Goal: Information Seeking & Learning: Learn about a topic

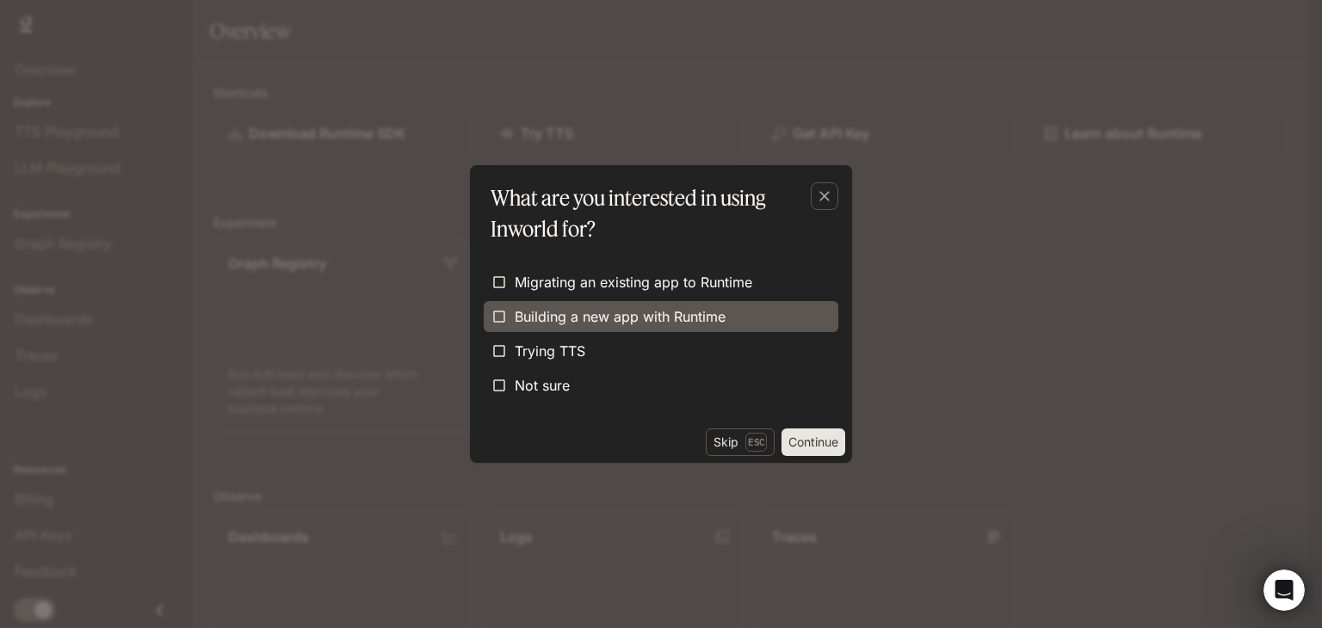
click at [621, 321] on span "Building a new app with Runtime" at bounding box center [619, 316] width 211 height 21
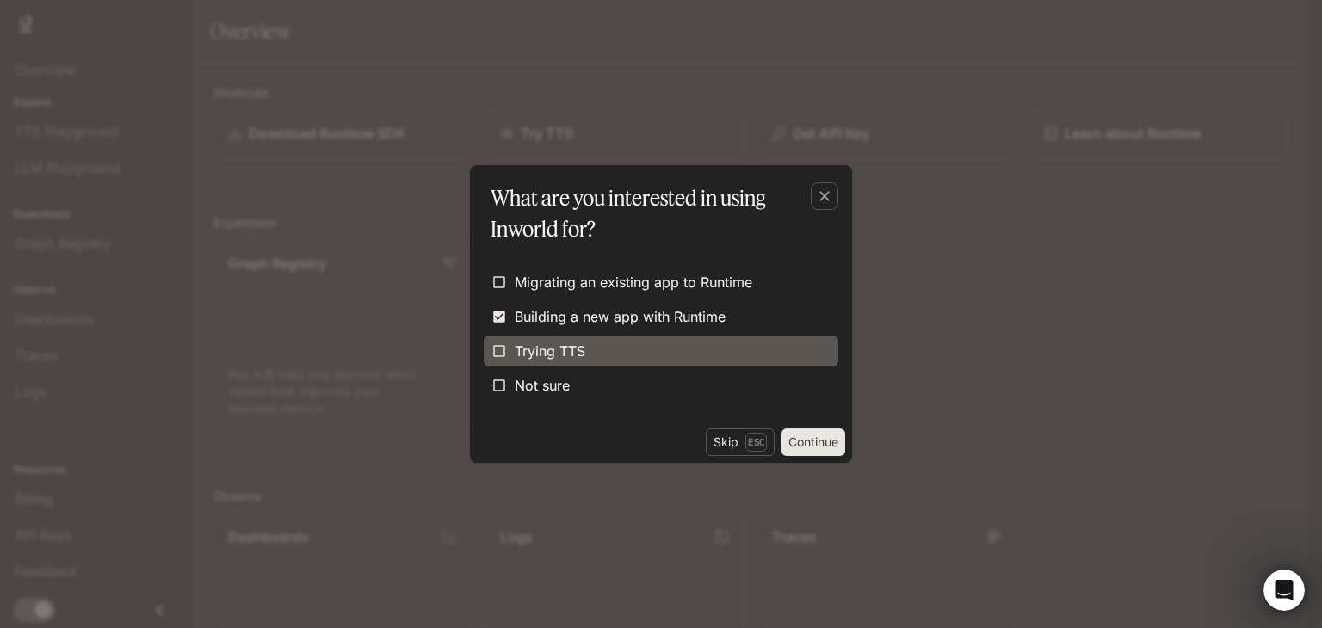
click at [619, 345] on label "Trying TTS" at bounding box center [661, 351] width 354 height 31
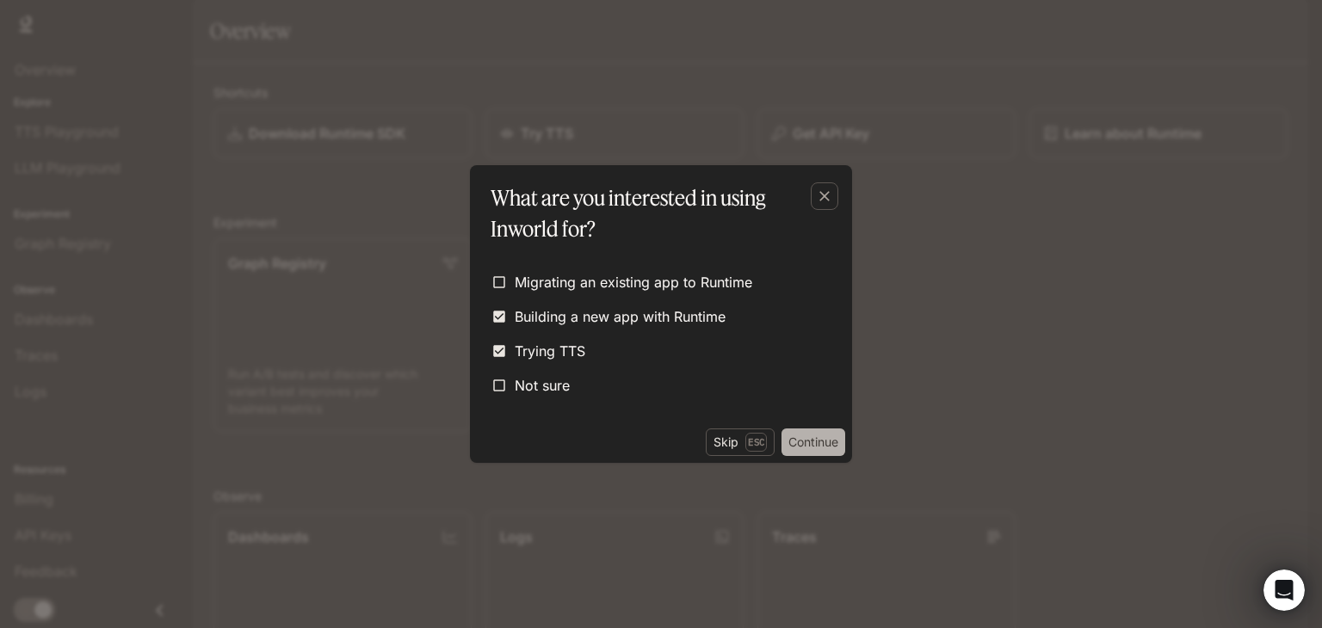
click at [815, 431] on button "Continue" at bounding box center [813, 442] width 64 height 28
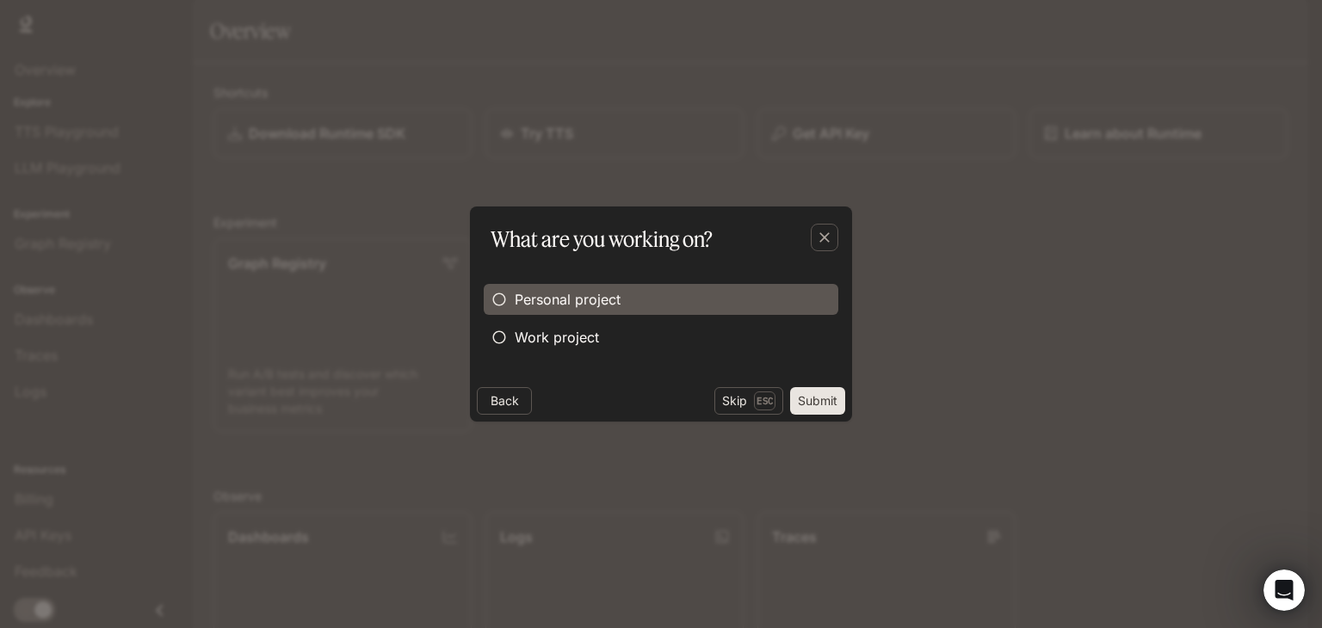
click at [555, 293] on span "Personal project" at bounding box center [567, 299] width 106 height 21
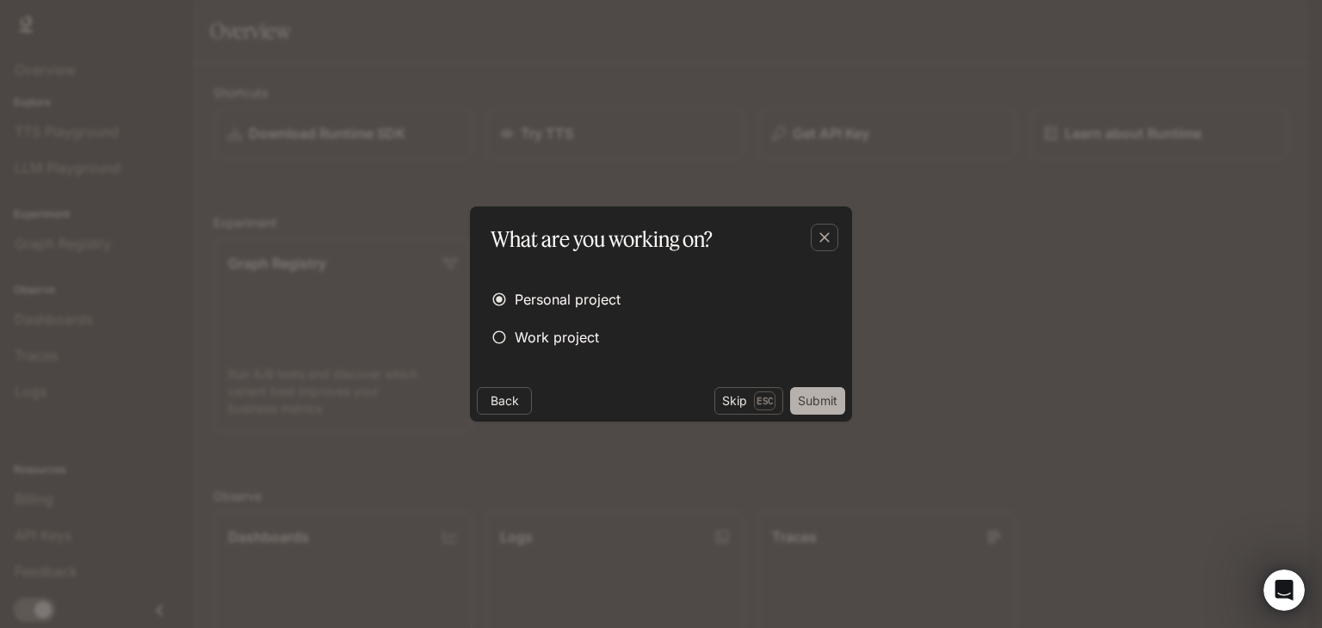
click at [817, 396] on button "Submit" at bounding box center [817, 401] width 55 height 28
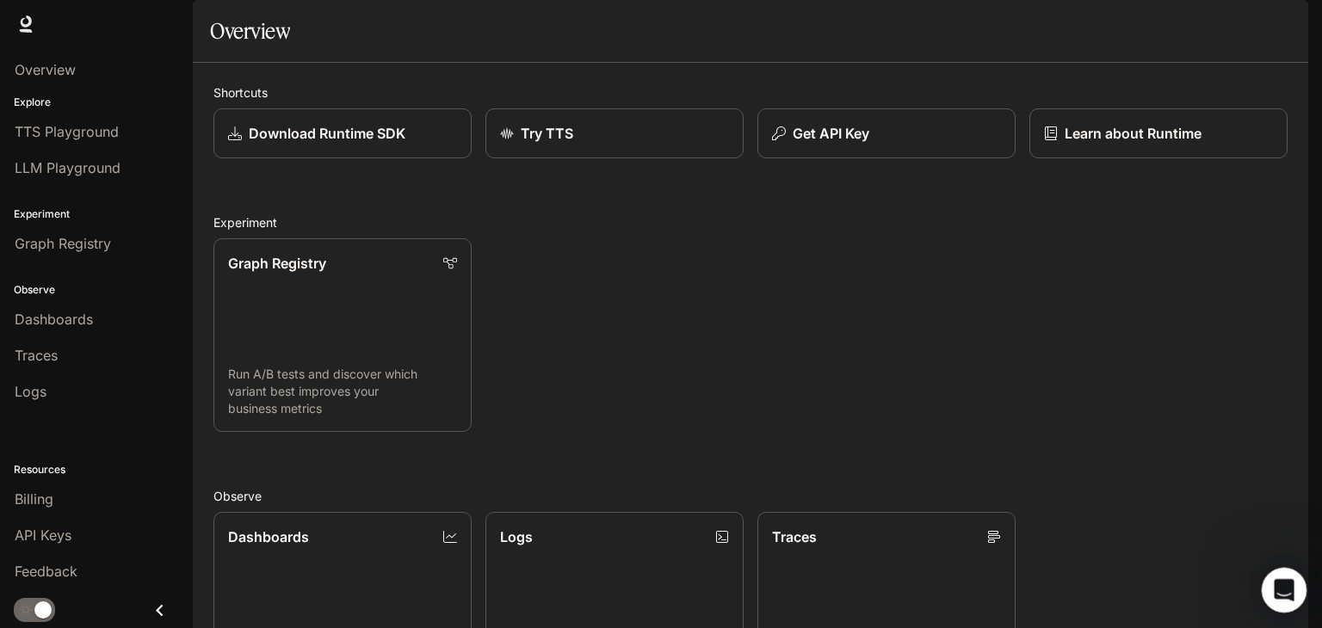
click at [1276, 591] on icon "Open Intercom Messenger" at bounding box center [1281, 588] width 28 height 28
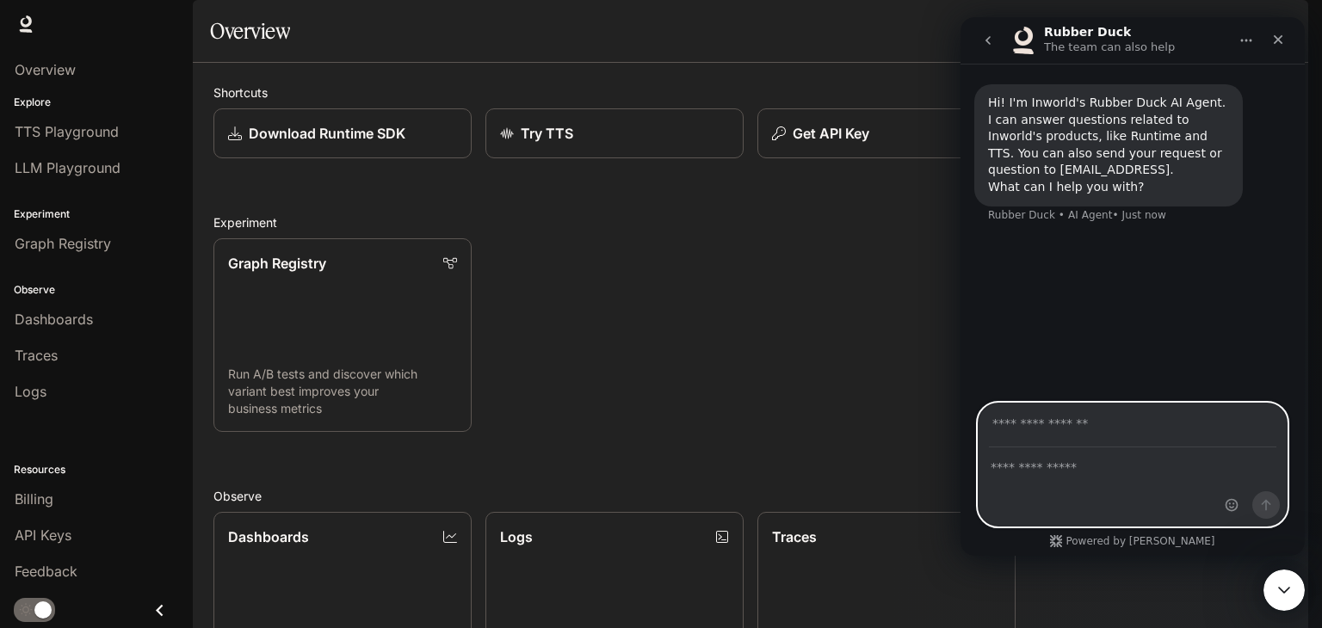
click at [1127, 467] on textarea "Ask a question…" at bounding box center [1132, 462] width 308 height 29
type textarea "**********"
click at [1099, 414] on input "Your email" at bounding box center [1132, 426] width 287 height 44
type input "**********"
click at [1266, 500] on icon "Send a message…" at bounding box center [1265, 505] width 9 height 11
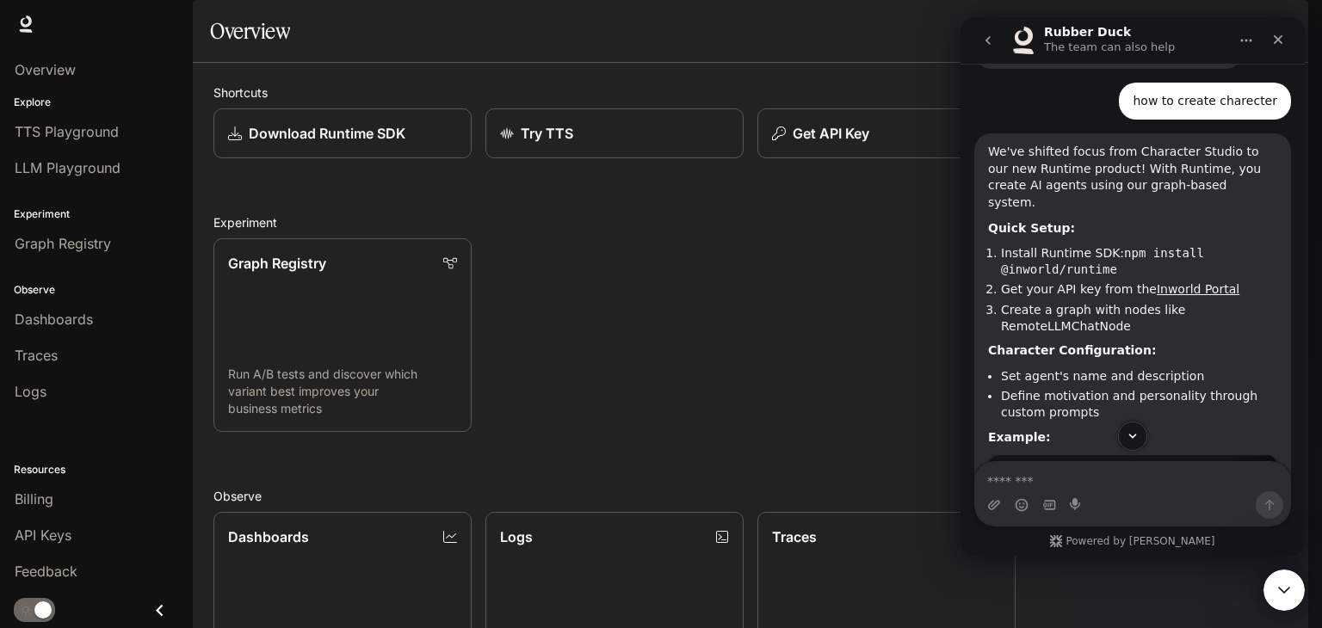
scroll to position [153, 0]
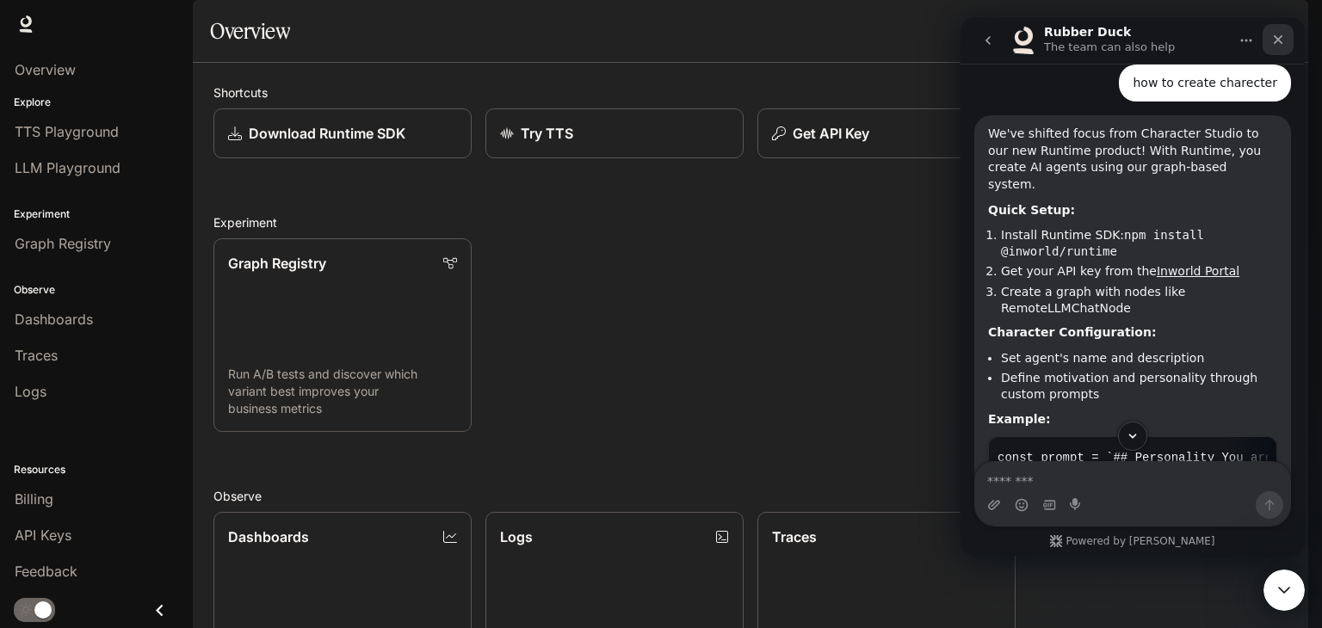
click at [1281, 39] on icon "Close" at bounding box center [1278, 40] width 14 height 14
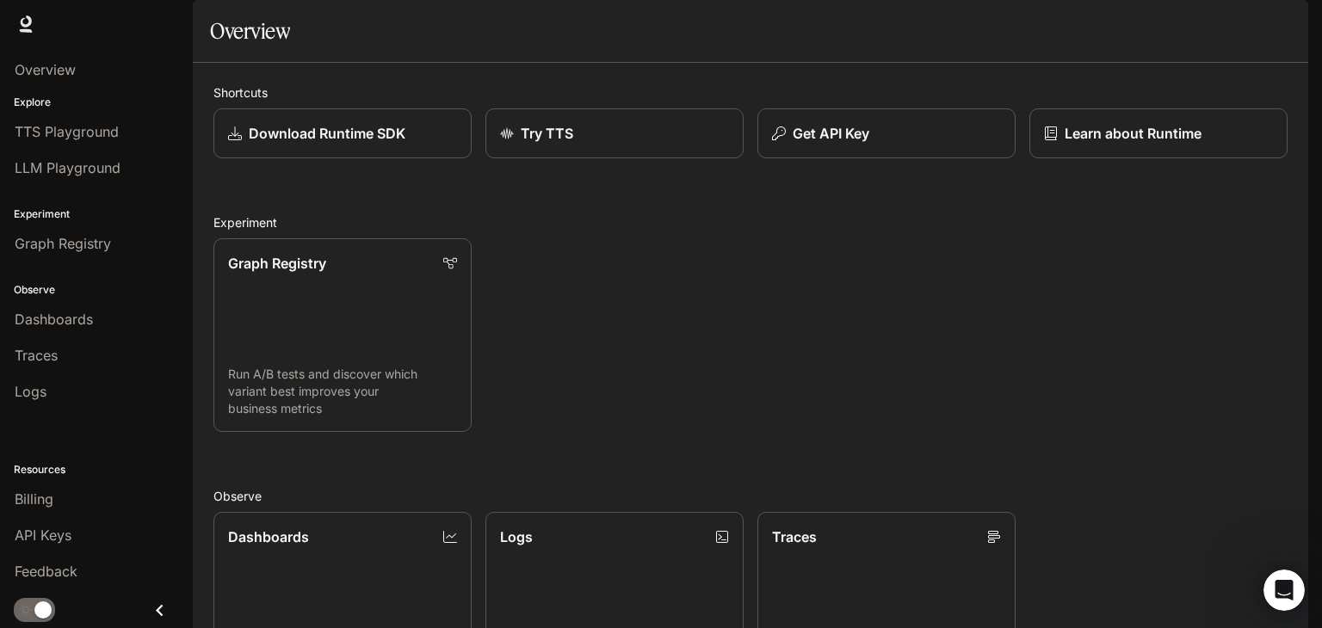
scroll to position [291, 0]
click at [144, 316] on div "Dashboards" at bounding box center [96, 319] width 163 height 21
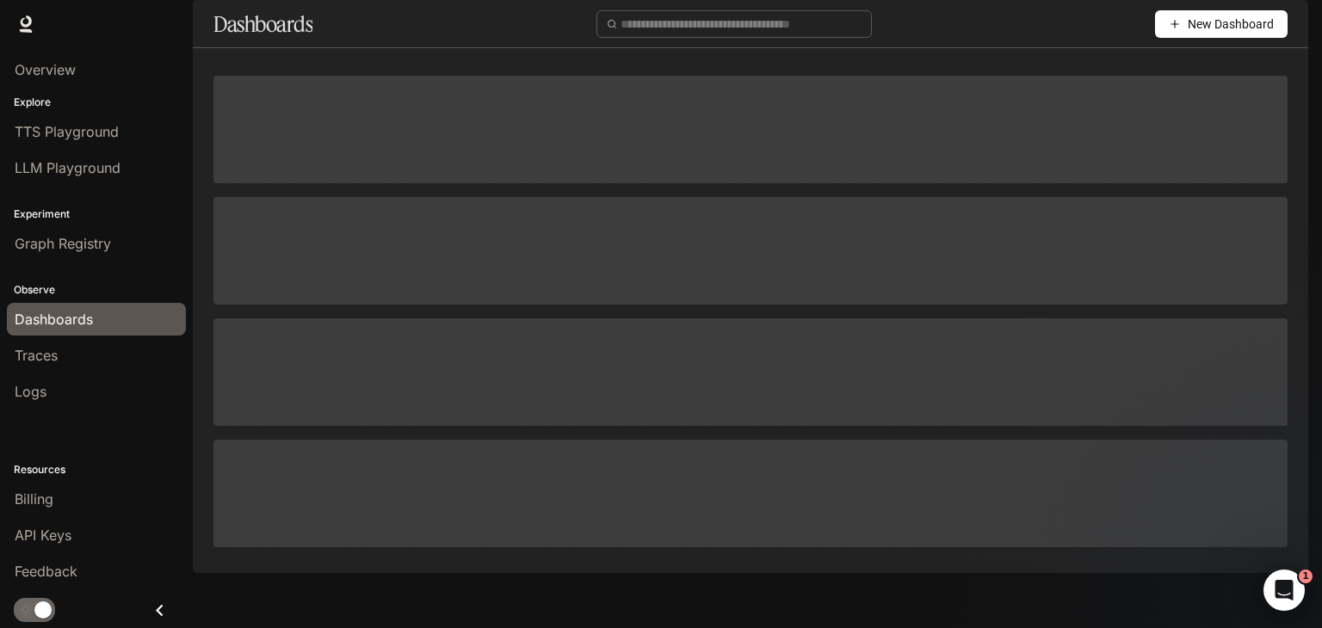
scroll to position [414, 0]
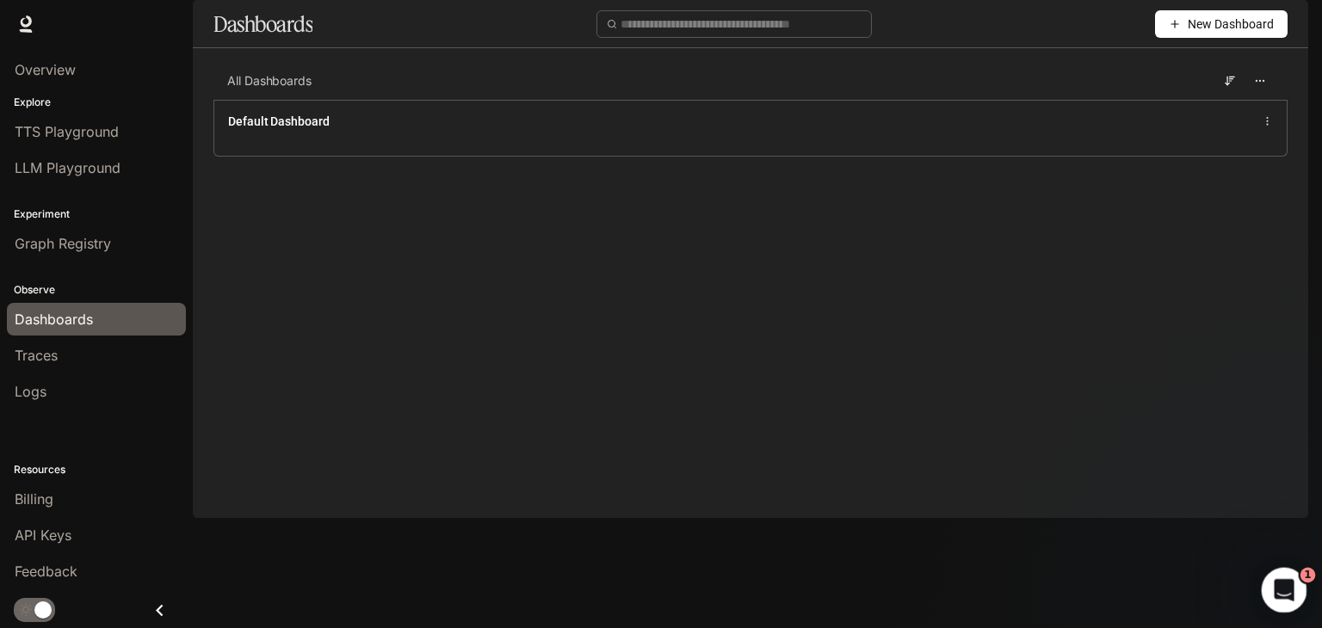
click at [1282, 579] on icon "Open Intercom Messenger" at bounding box center [1281, 588] width 28 height 28
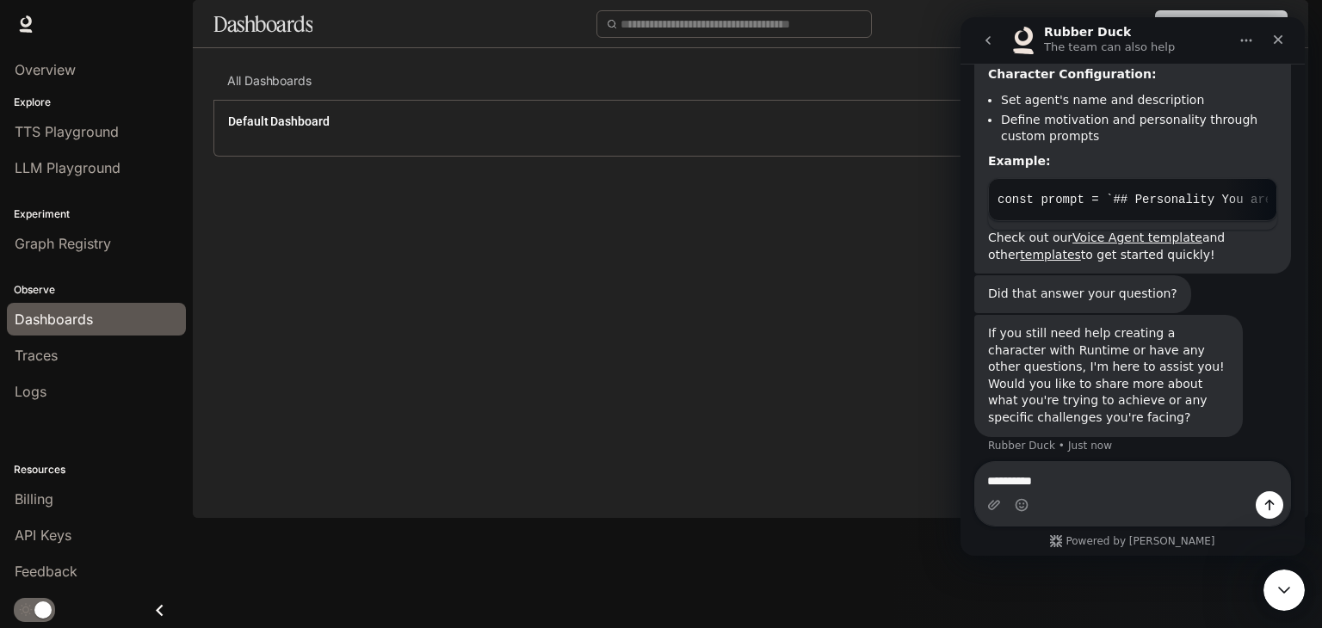
type textarea "**********"
click at [1274, 503] on icon "Send a message…" at bounding box center [1269, 505] width 14 height 14
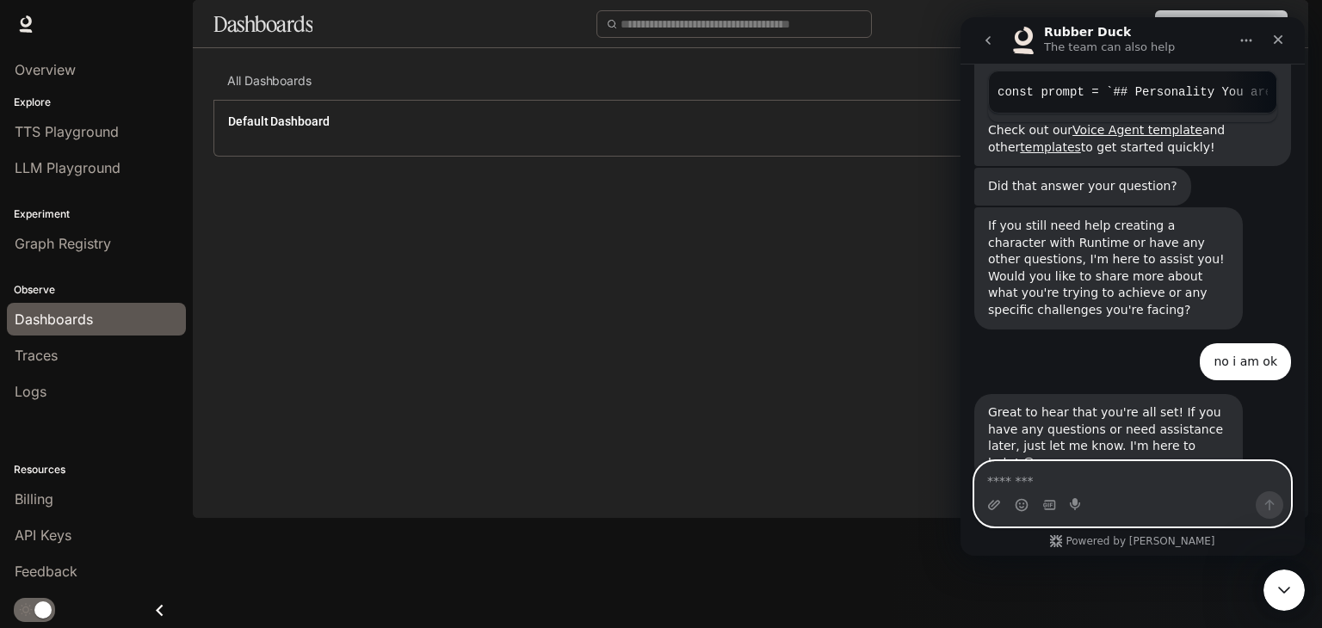
scroll to position [551, 0]
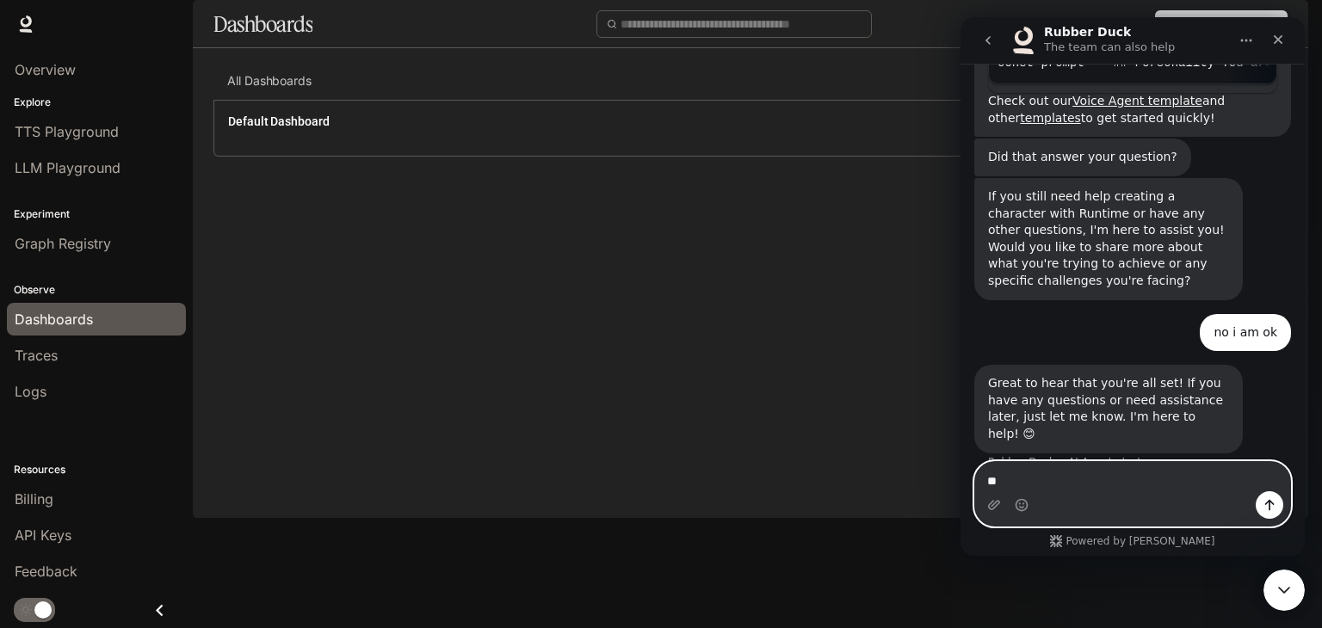
type textarea "**"
click at [1272, 507] on icon "Send a message…" at bounding box center [1269, 505] width 14 height 14
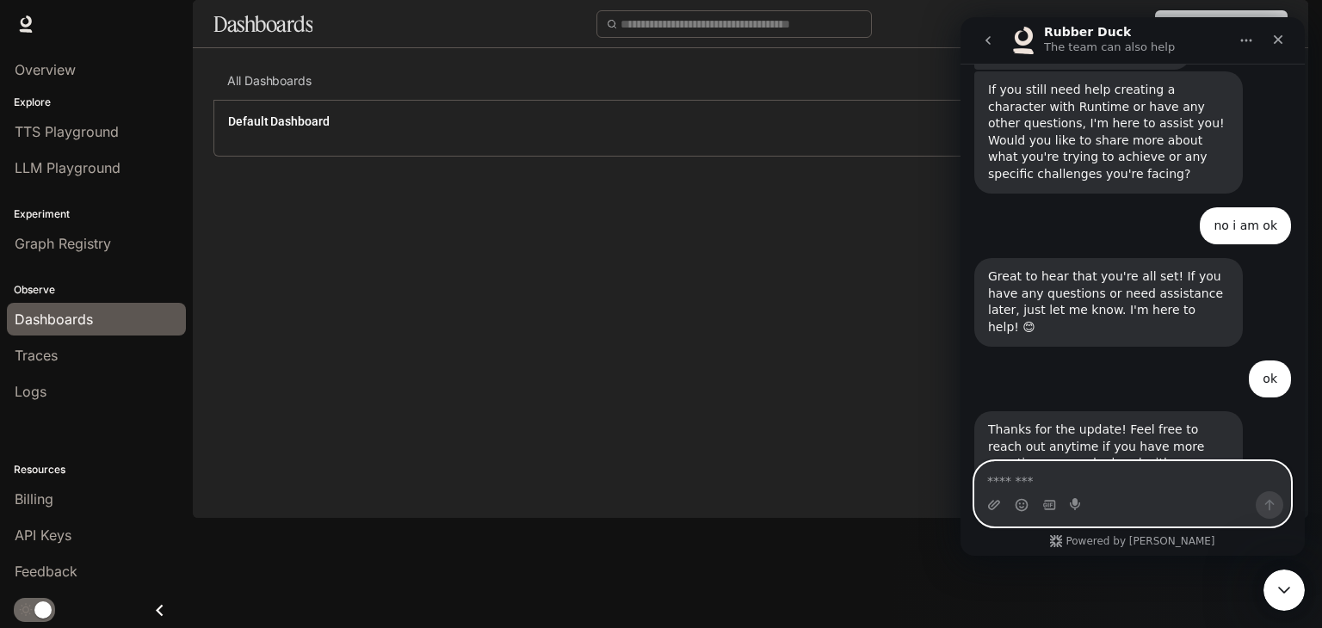
scroll to position [687, 0]
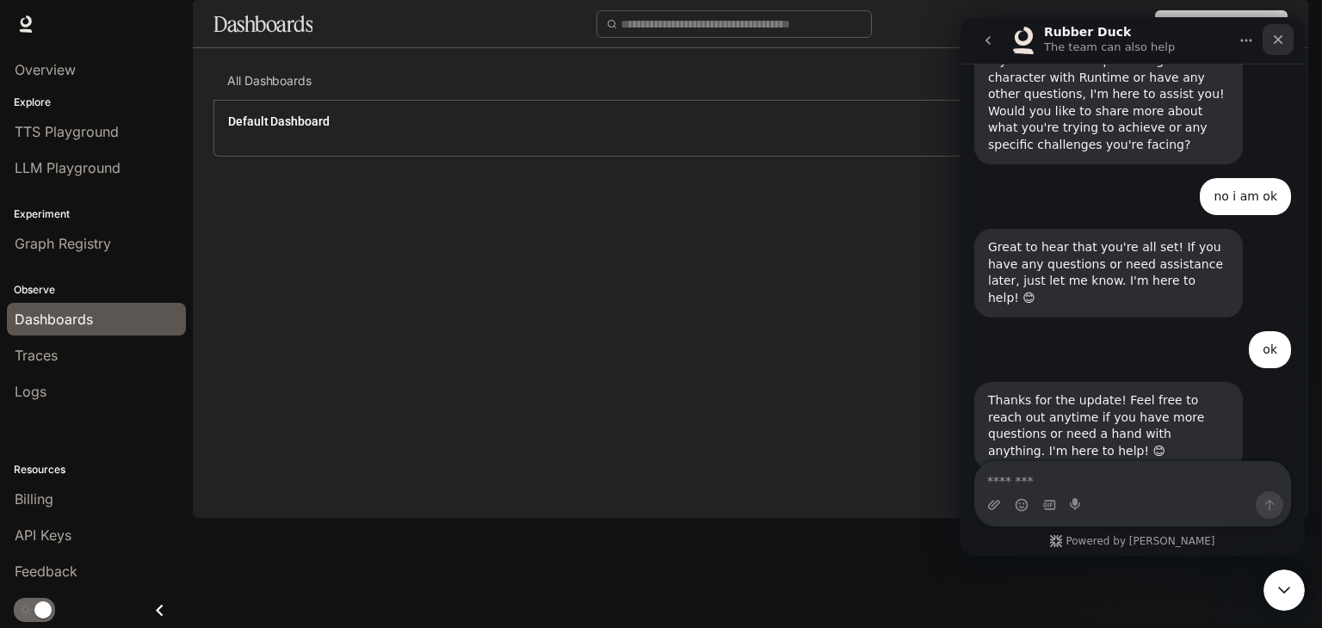
click at [1285, 34] on div "Close" at bounding box center [1277, 39] width 31 height 31
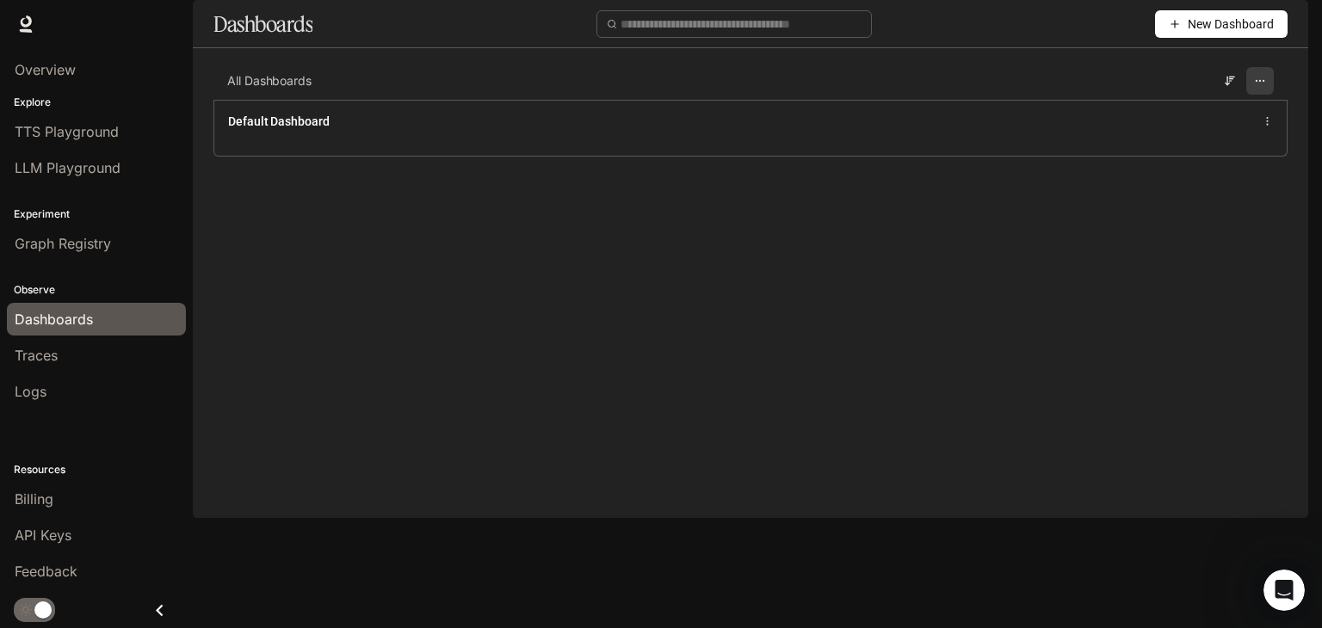
click at [1263, 81] on circle "button" at bounding box center [1263, 80] width 1 height 1
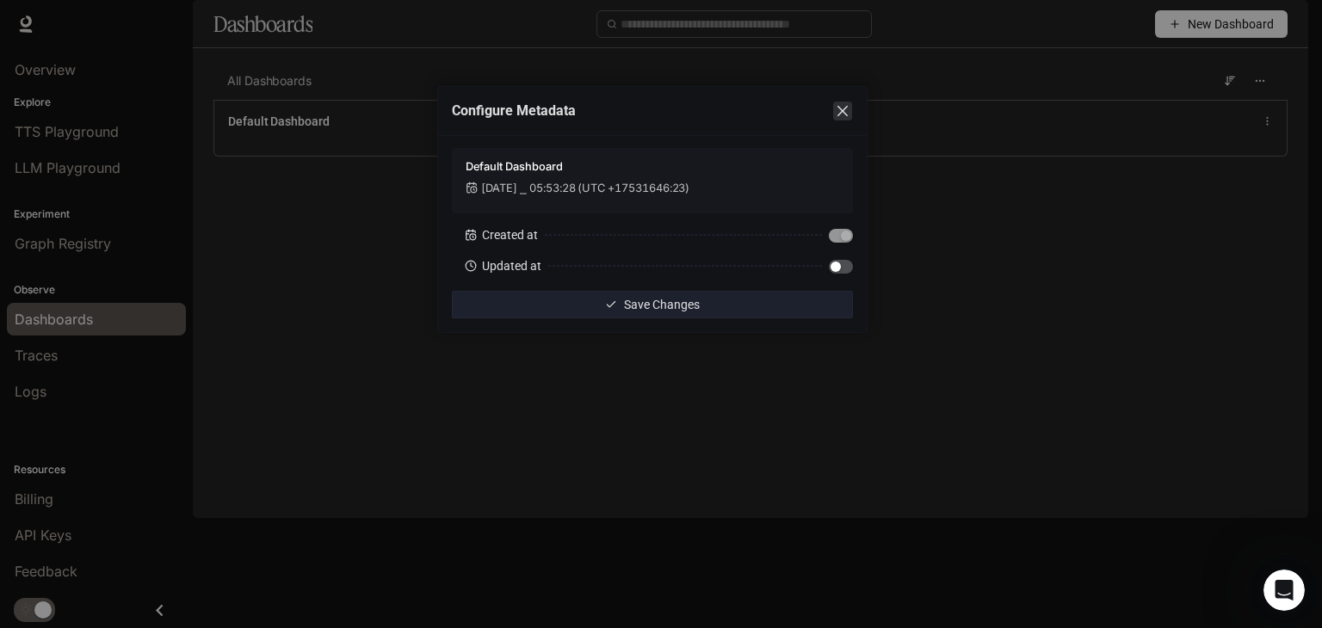
click at [843, 104] on icon "close" at bounding box center [842, 111] width 14 height 14
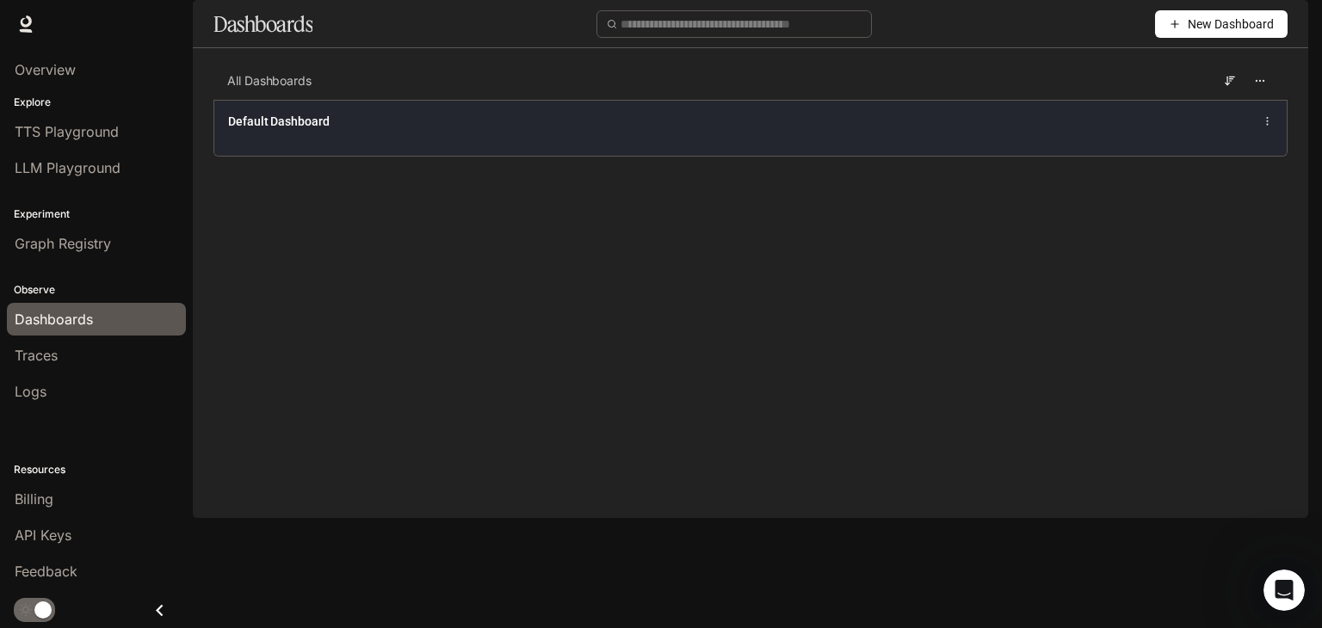
click at [1273, 156] on div "Default Dashboard" at bounding box center [750, 128] width 1072 height 56
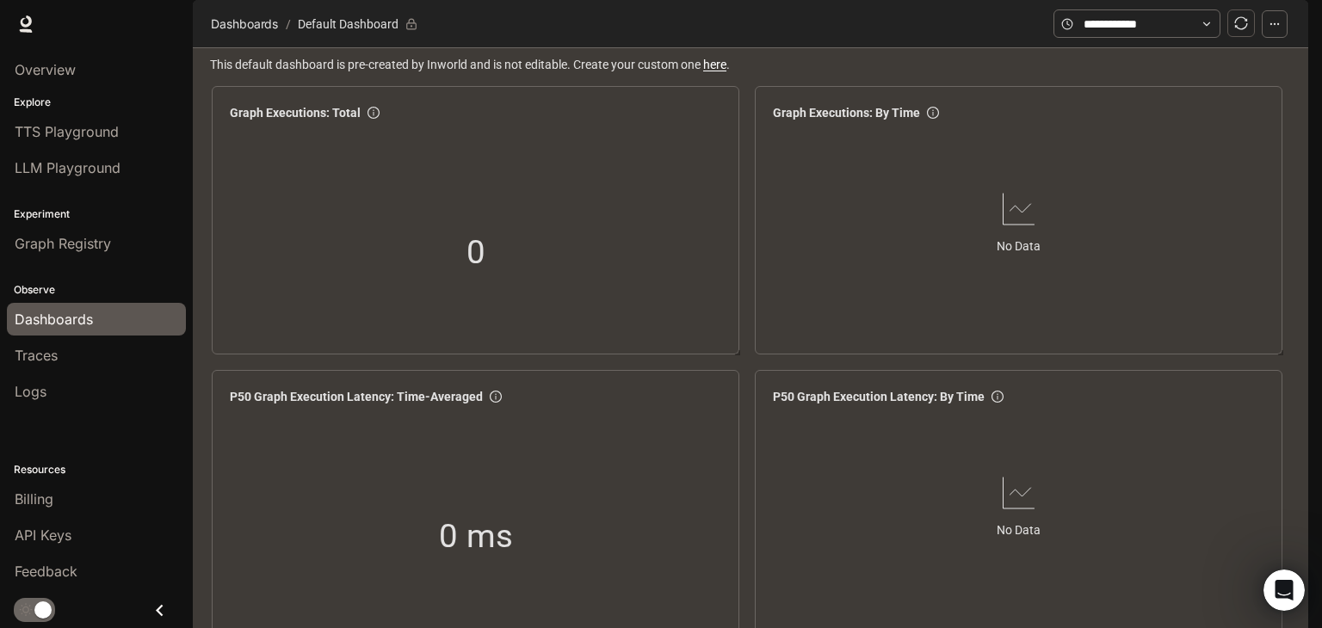
click at [1275, 30] on icon "button" at bounding box center [1274, 24] width 12 height 12
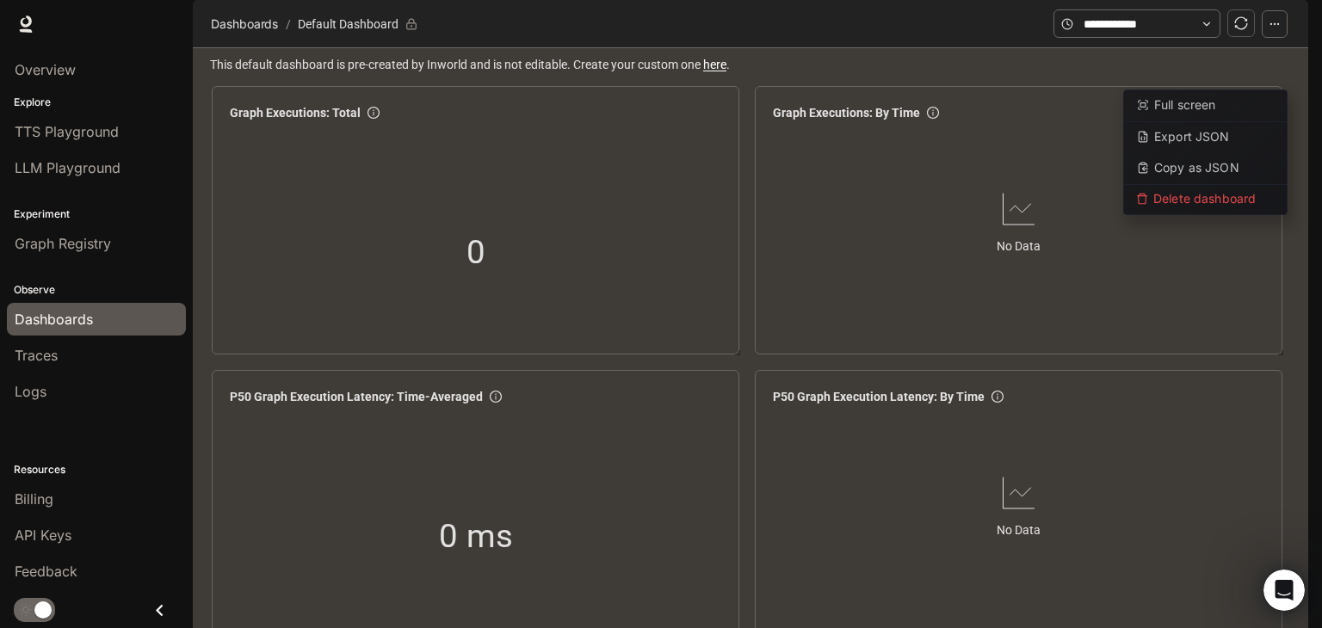
click at [1204, 30] on icon at bounding box center [1206, 24] width 12 height 12
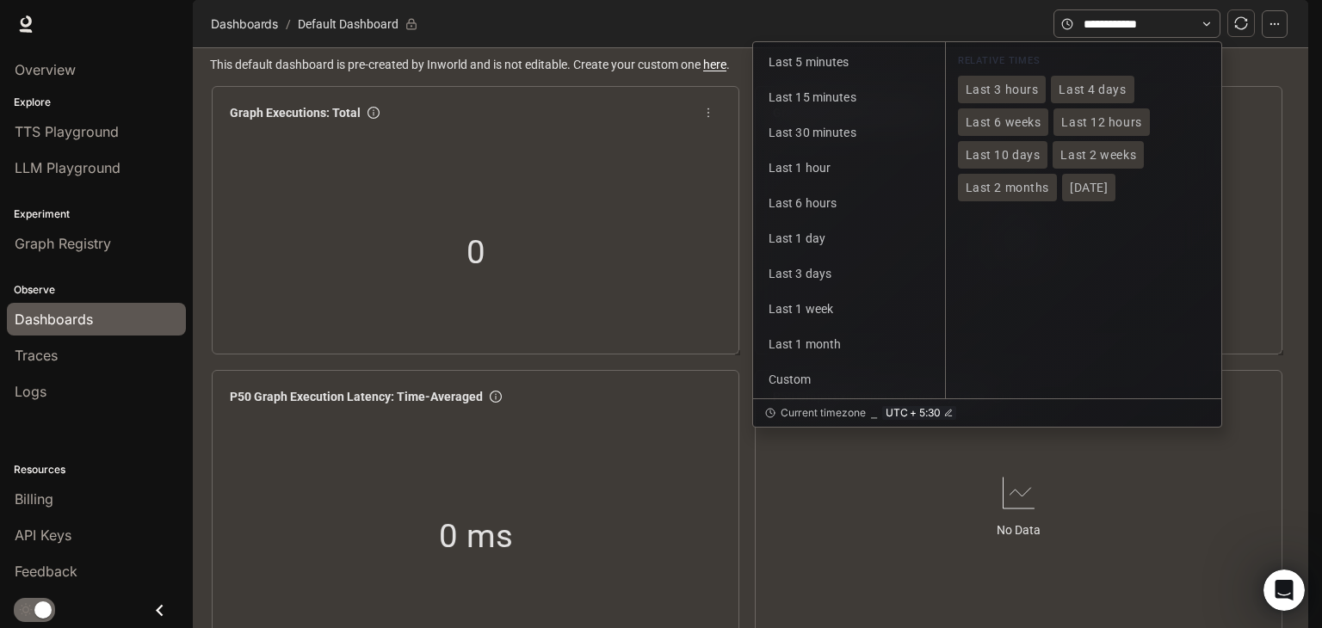
click at [407, 307] on div "0" at bounding box center [476, 252] width 172 height 110
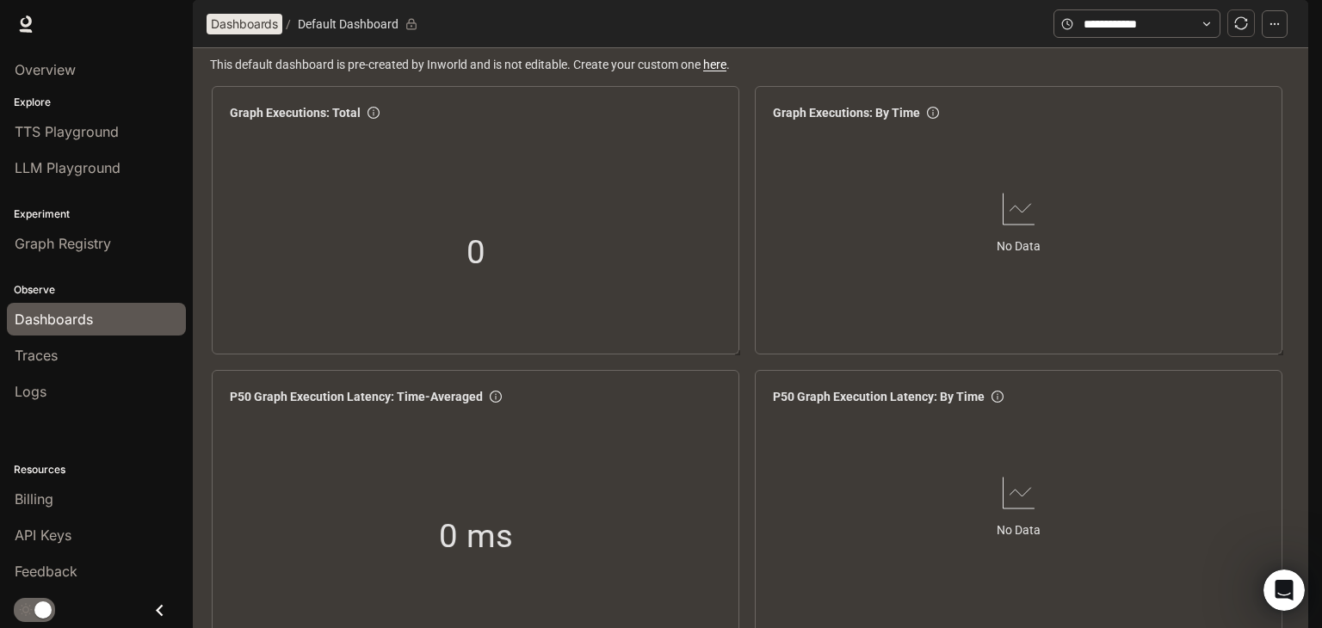
click at [246, 34] on span "Dashboards" at bounding box center [244, 24] width 67 height 21
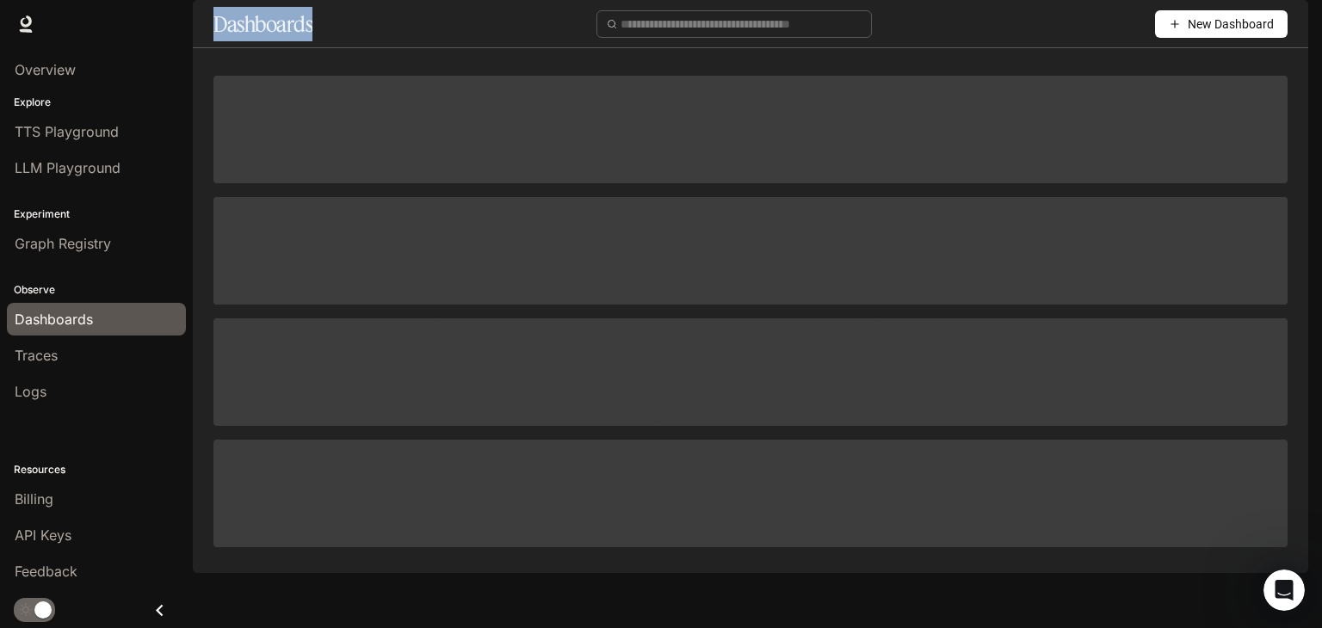
click at [246, 41] on h1 "Dashboards" at bounding box center [262, 24] width 99 height 34
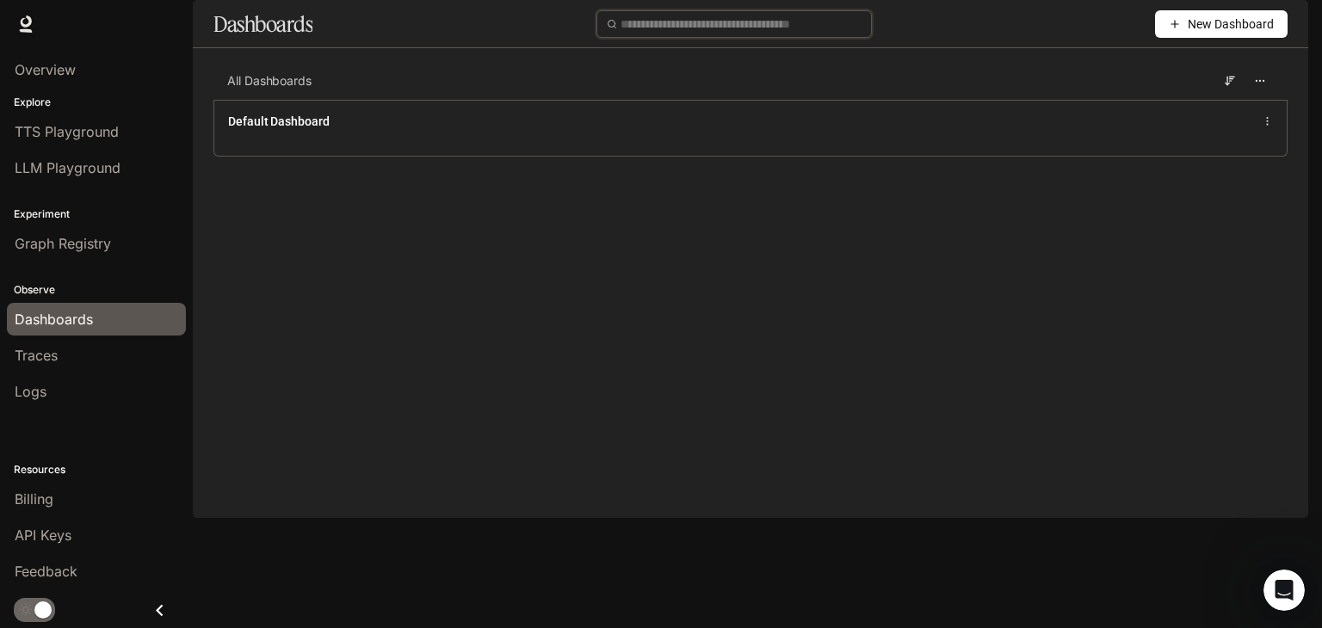
click at [717, 34] on input "text" at bounding box center [740, 24] width 241 height 19
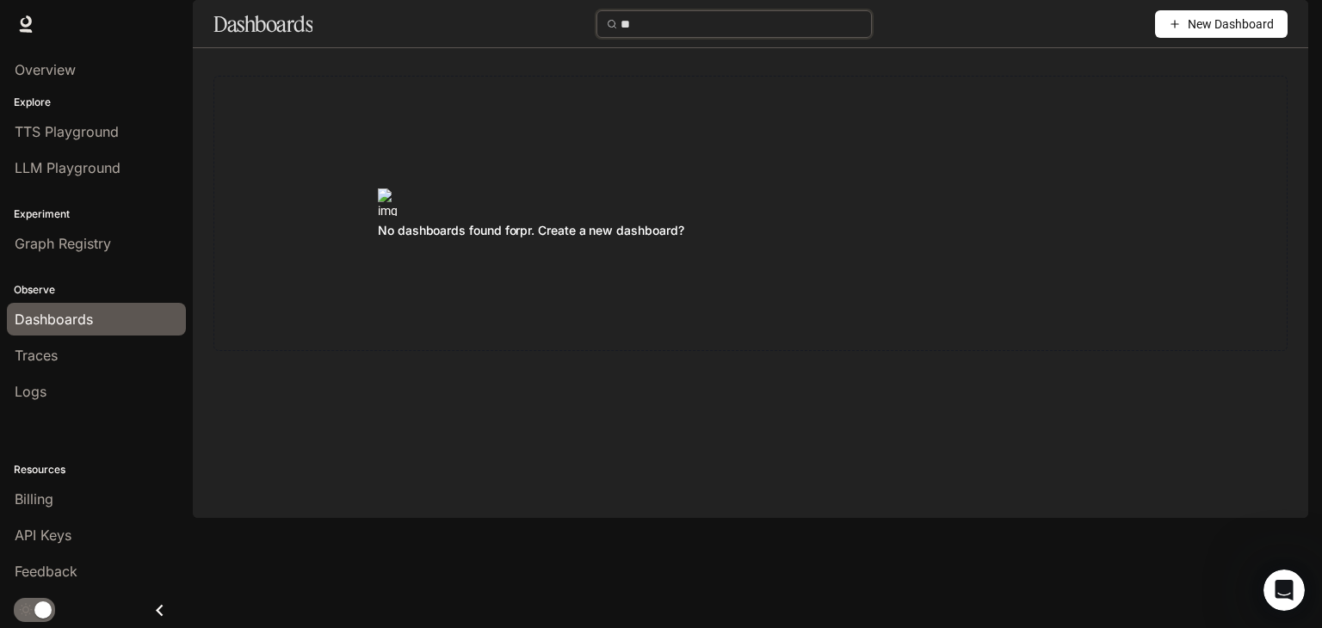
type input "*"
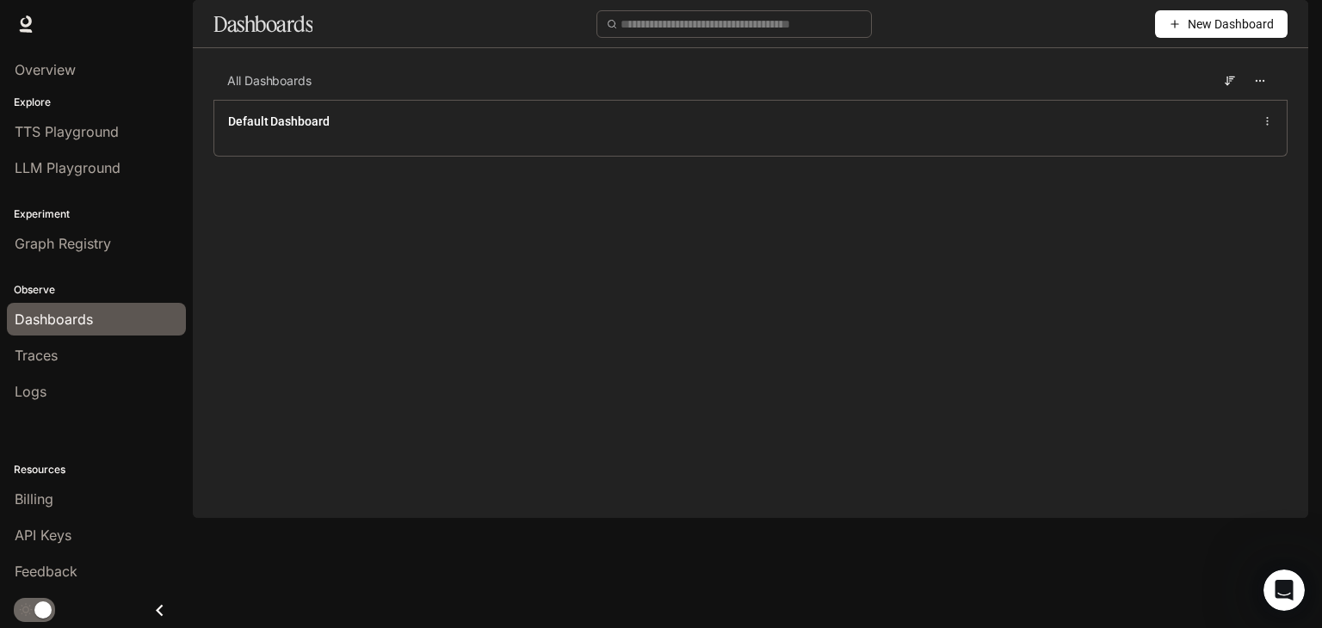
click at [1179, 30] on icon "button" at bounding box center [1174, 24] width 12 height 12
click at [1177, 108] on div "Create dashboard" at bounding box center [1201, 109] width 143 height 19
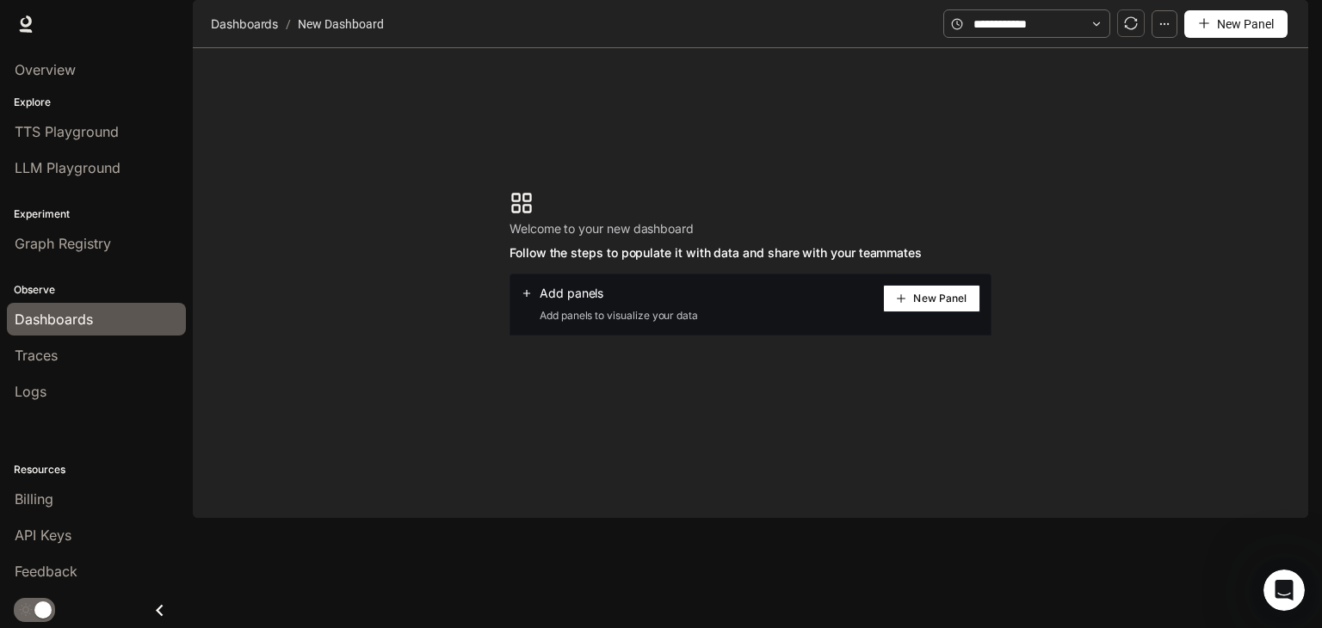
click at [946, 312] on button "New Panel" at bounding box center [931, 299] width 97 height 28
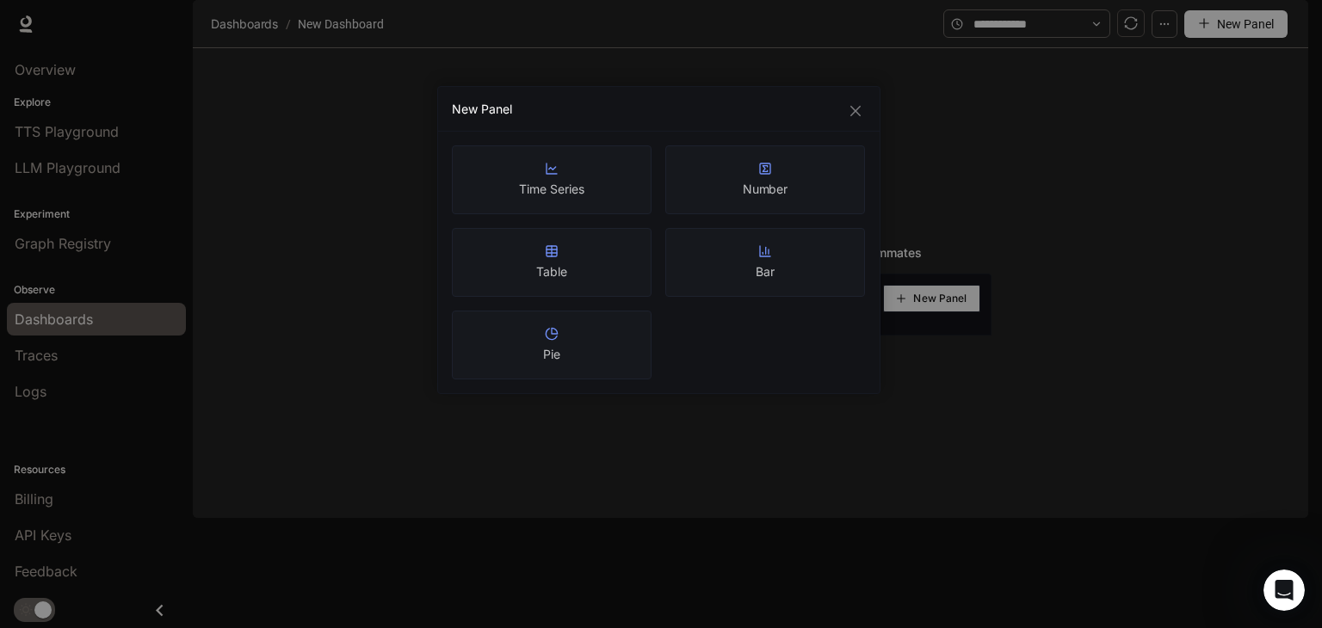
click at [723, 179] on div "Number" at bounding box center [765, 179] width 200 height 69
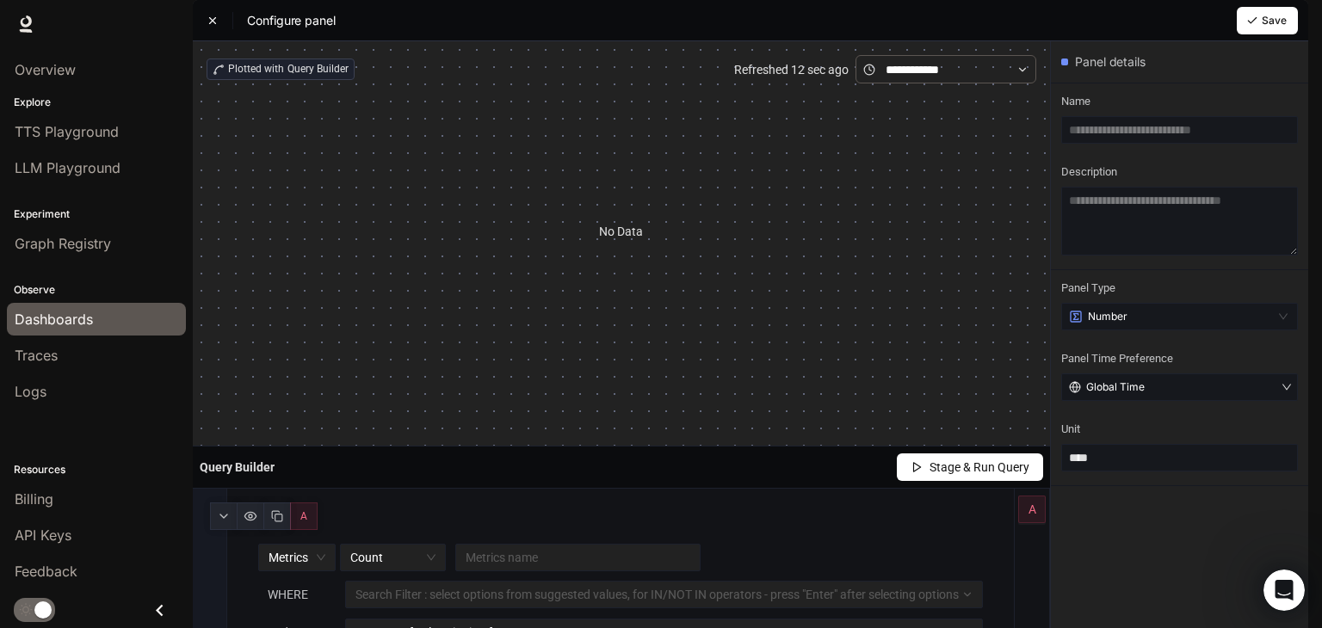
click at [213, 23] on icon at bounding box center [213, 20] width 6 height 6
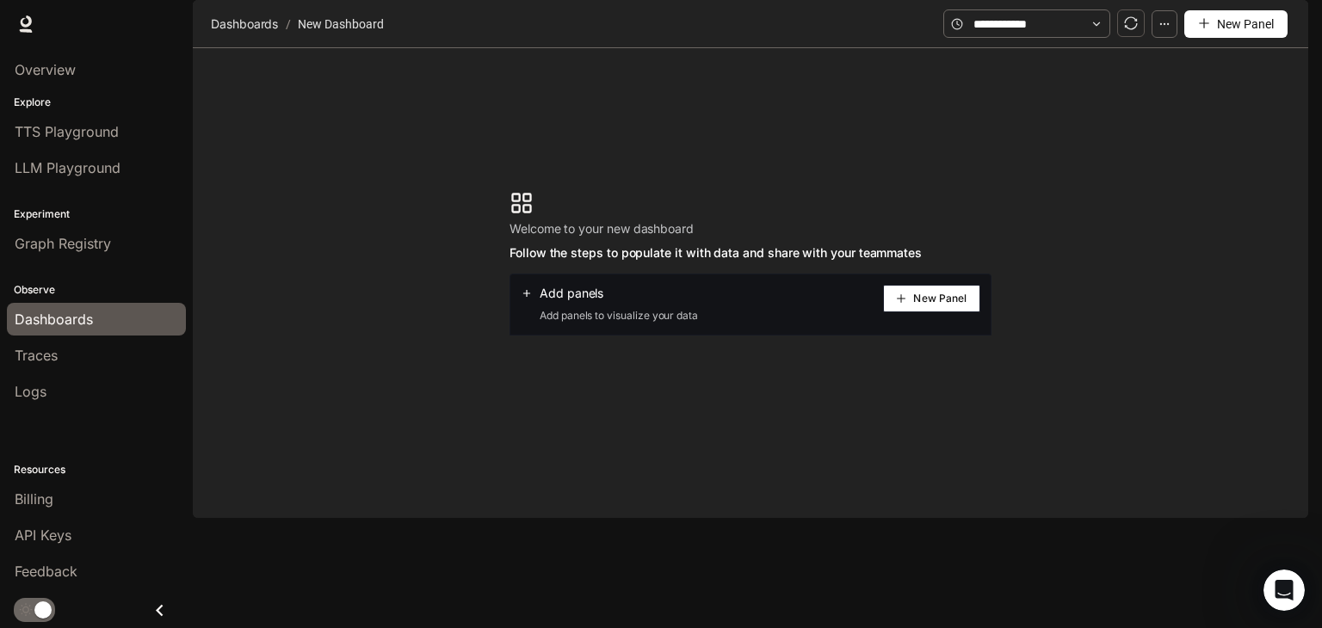
click at [262, 40] on section "Dashboards / New Dashboard" at bounding box center [574, 24] width 736 height 33
click at [262, 34] on span "Dashboards" at bounding box center [244, 24] width 67 height 21
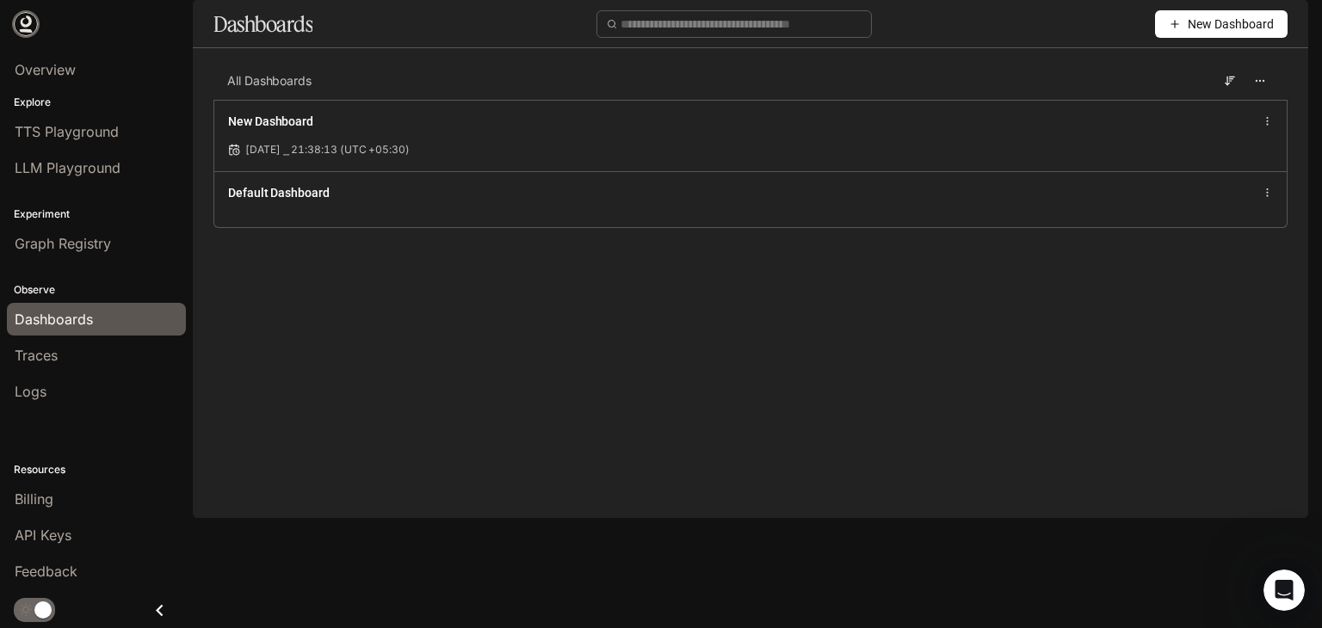
click at [29, 28] on icon at bounding box center [25, 23] width 17 height 17
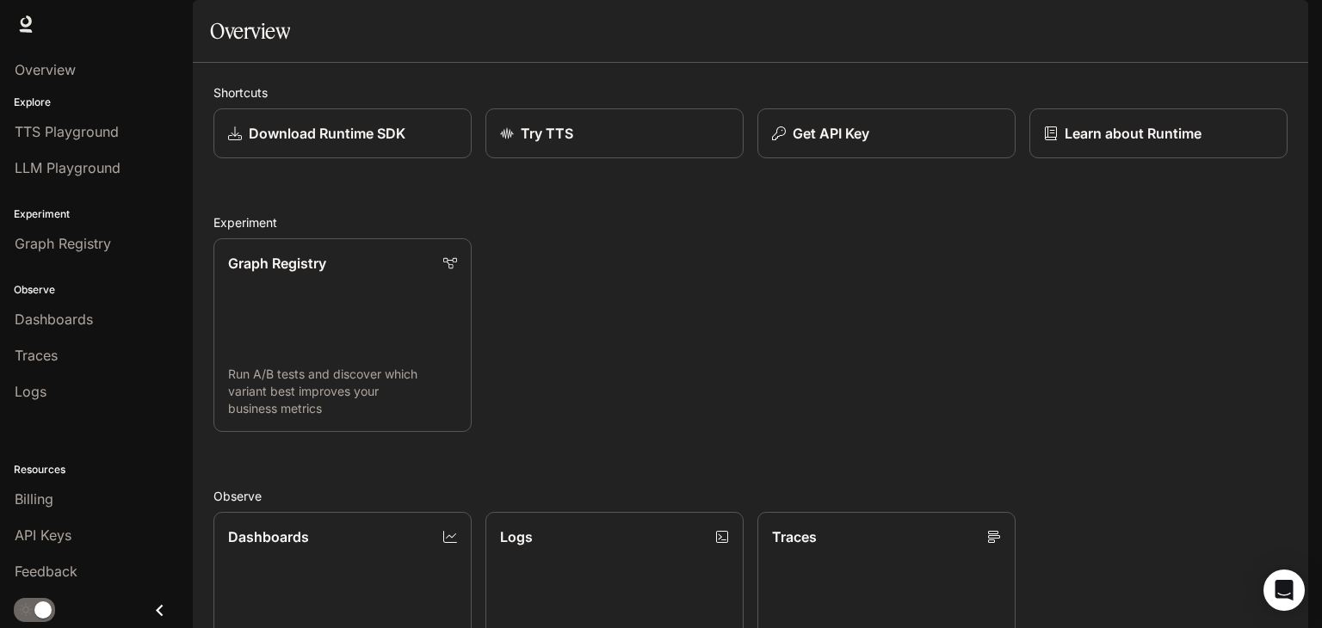
scroll to position [382, 0]
click at [354, 526] on div "Dashboards" at bounding box center [342, 536] width 231 height 21
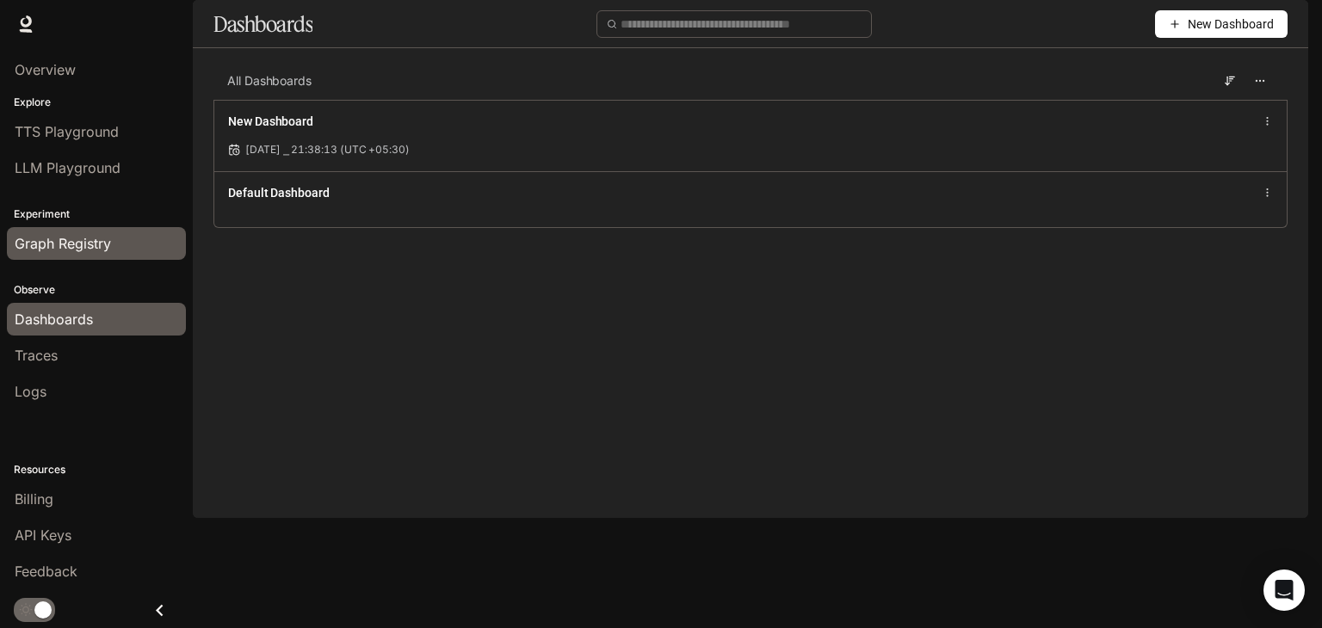
click at [93, 243] on span "Graph Registry" at bounding box center [63, 243] width 96 height 21
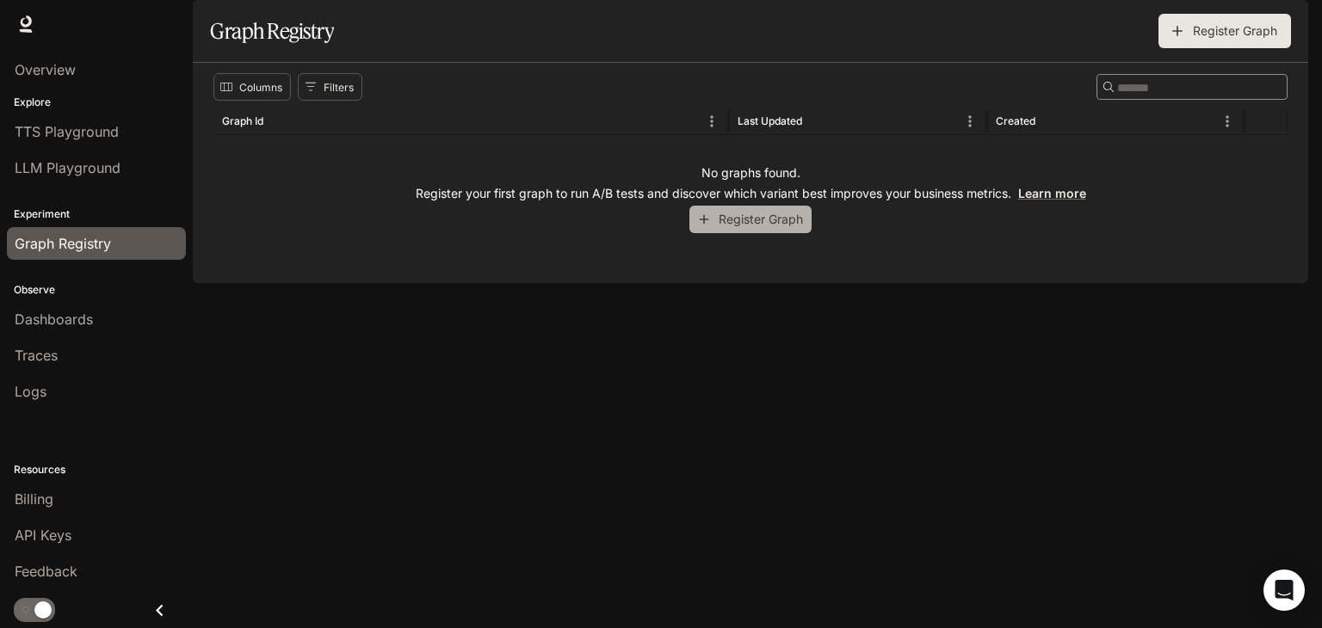
click at [778, 234] on button "Register Graph" at bounding box center [750, 220] width 122 height 28
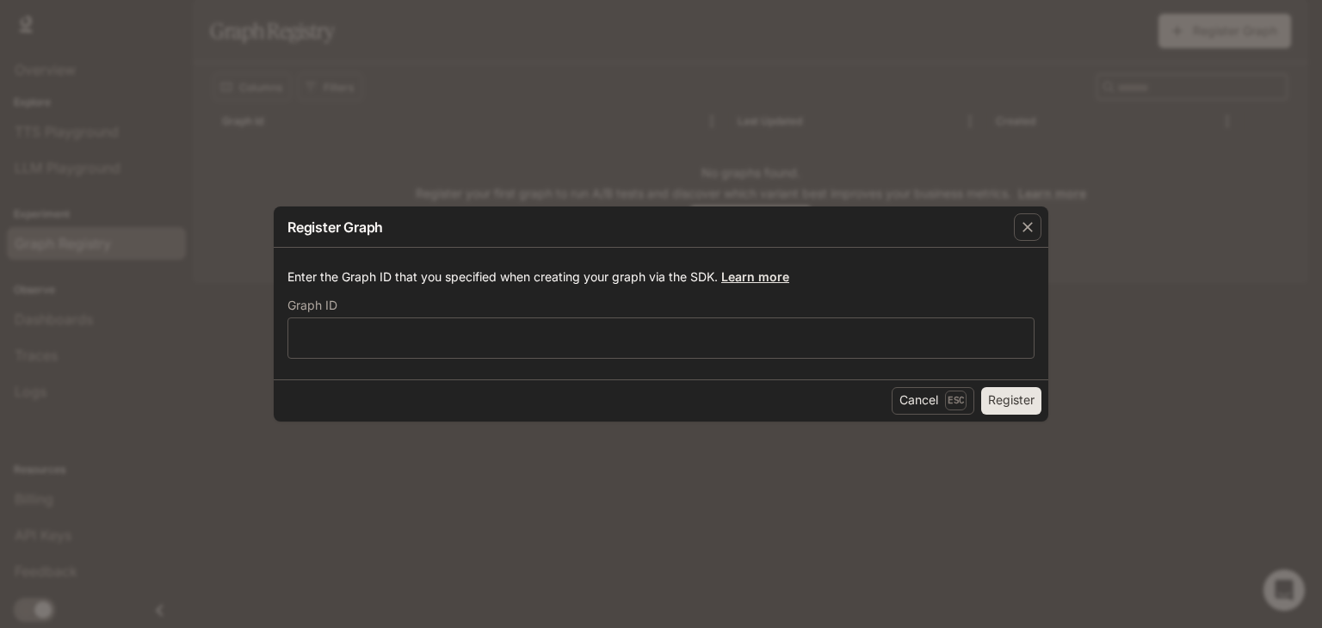
click at [742, 272] on link "Learn more" at bounding box center [755, 276] width 68 height 15
click at [1024, 225] on icon "button" at bounding box center [1027, 228] width 10 height 10
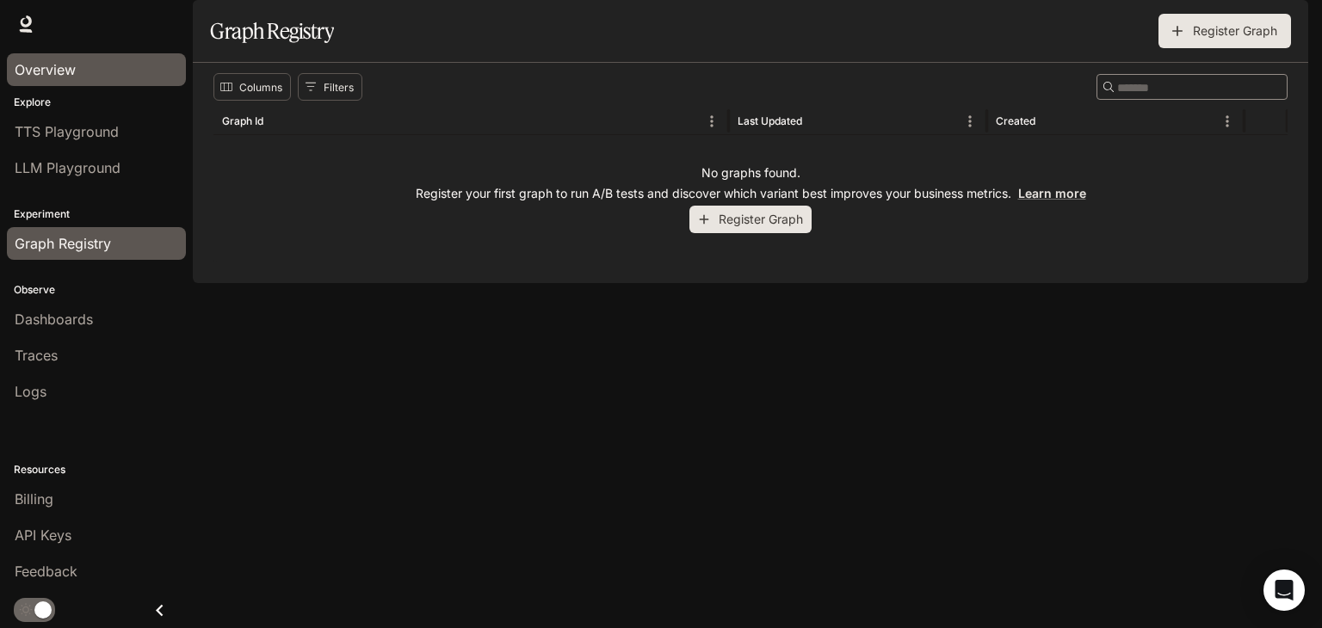
click at [93, 74] on div "Overview" at bounding box center [96, 69] width 163 height 21
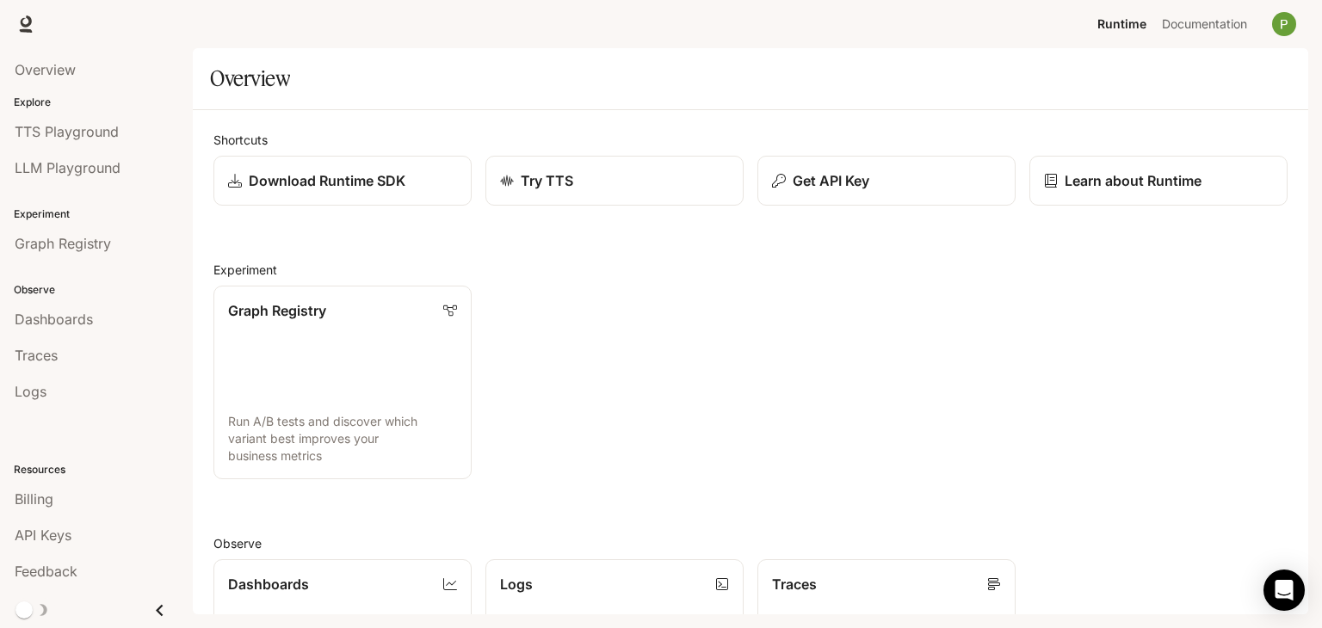
click at [163, 607] on icon "Close drawer" at bounding box center [159, 610] width 23 height 23
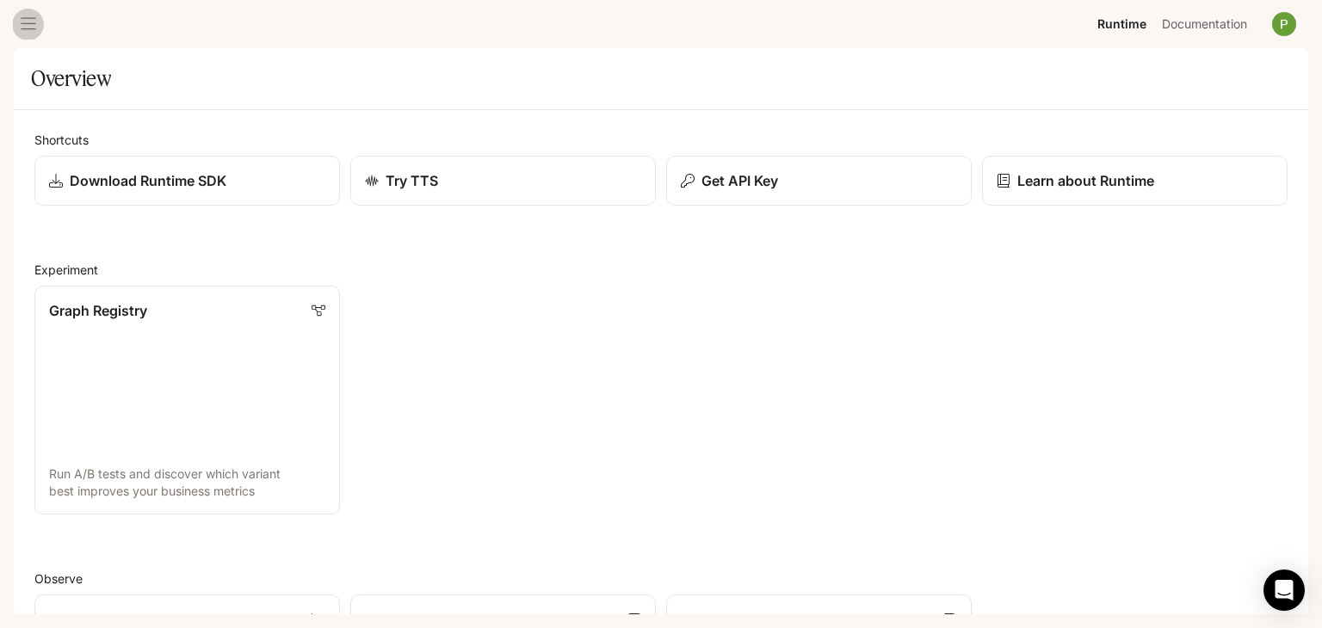
click at [21, 34] on button "open drawer" at bounding box center [28, 24] width 31 height 31
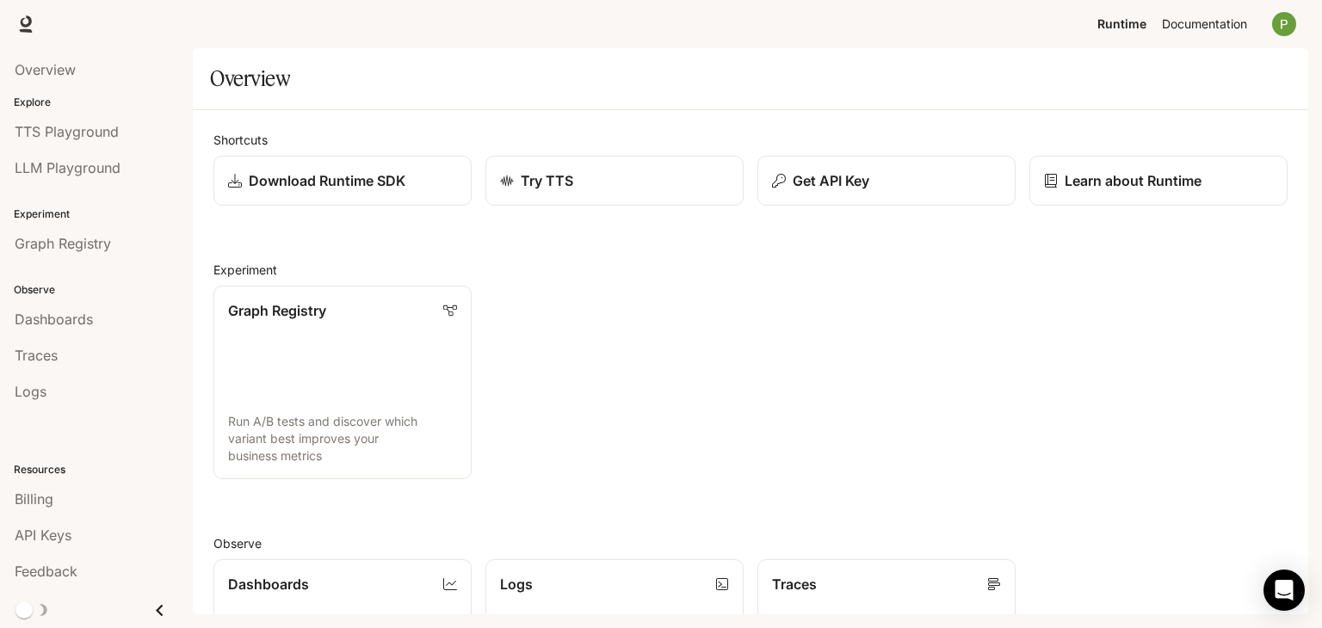
click at [1246, 29] on span "Documentation" at bounding box center [1203, 25] width 85 height 22
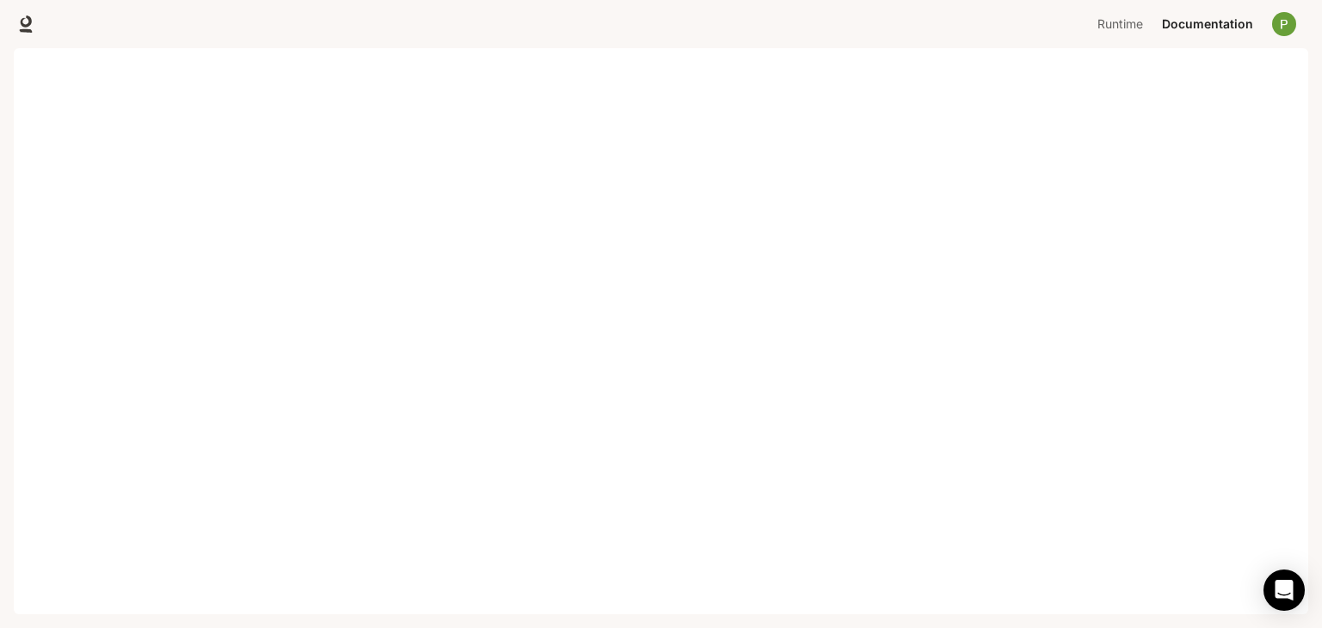
click at [391, 625] on div "Skip to main content Portal Overview Explore TTS Playground LLM Playground Expe…" at bounding box center [661, 314] width 1322 height 628
